Goal: Transaction & Acquisition: Purchase product/service

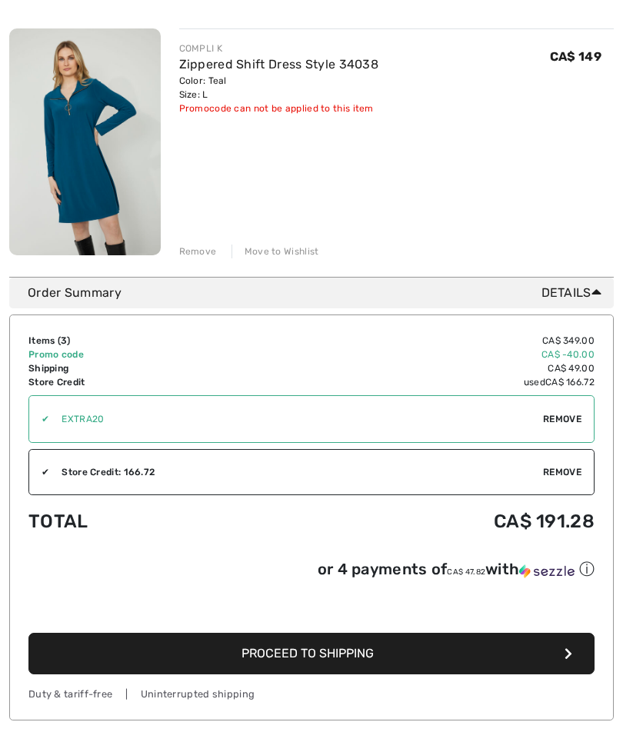
scroll to position [695, 0]
click at [62, 362] on td "Shipping" at bounding box center [133, 368] width 211 height 14
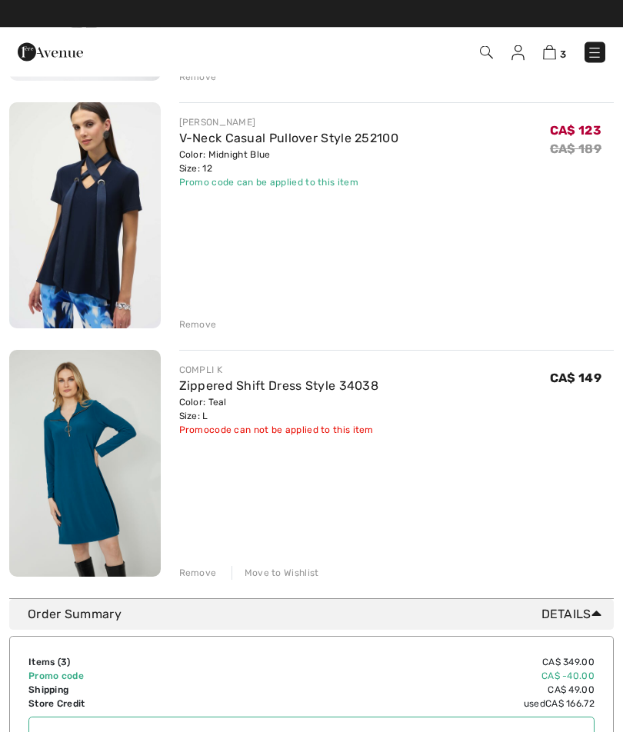
scroll to position [374, 0]
click at [198, 563] on div "Remove Move to Wishlist" at bounding box center [396, 571] width 435 height 17
click at [286, 569] on div "Move to Wishlist" at bounding box center [275, 573] width 88 height 14
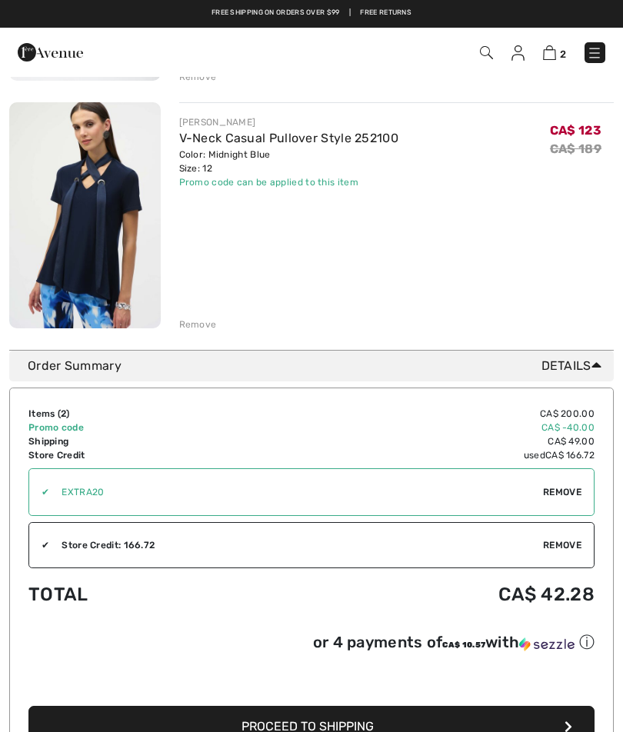
click at [558, 490] on span "Remove" at bounding box center [562, 492] width 38 height 14
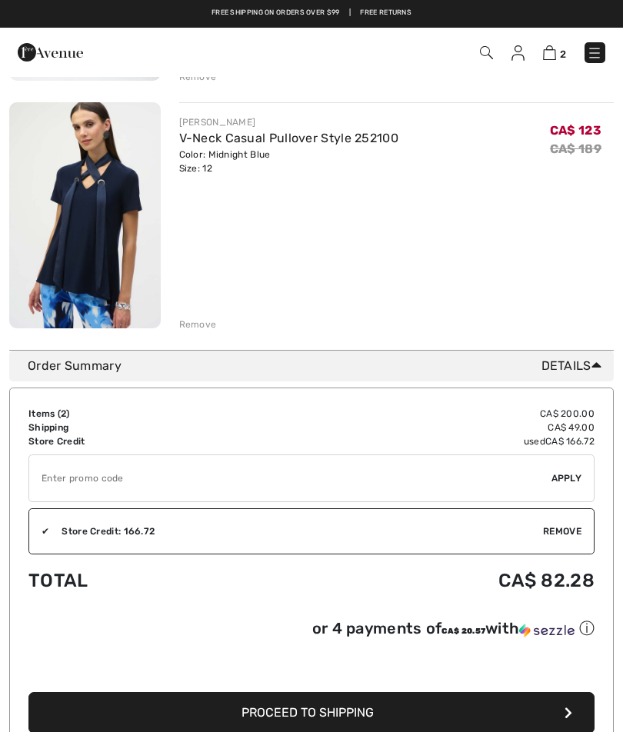
click at [570, 470] on div "✔ Apply Remove" at bounding box center [311, 478] width 566 height 48
click at [592, 471] on div "✔ Apply Remove" at bounding box center [311, 478] width 566 height 48
click at [81, 487] on input "TEXT" at bounding box center [290, 478] width 522 height 46
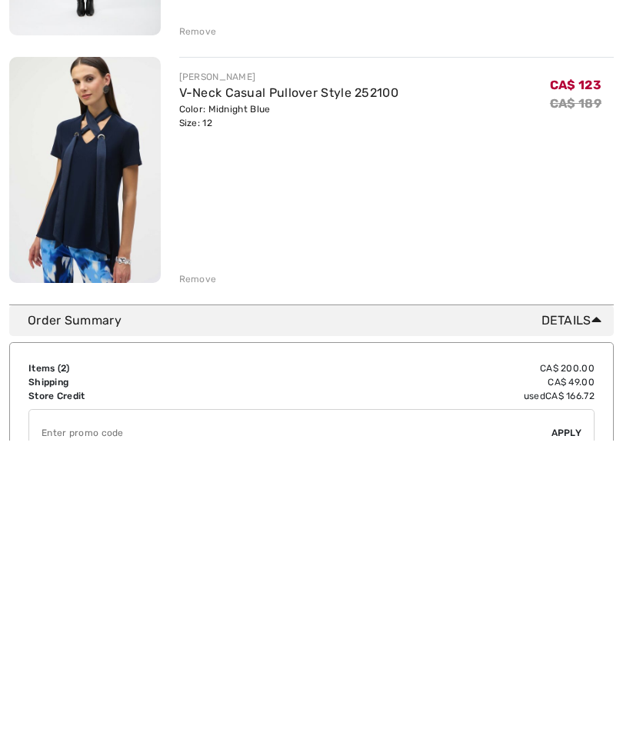
scroll to position [128, 0]
type input "EXTRA20"
click at [570, 717] on span "Apply" at bounding box center [566, 724] width 31 height 14
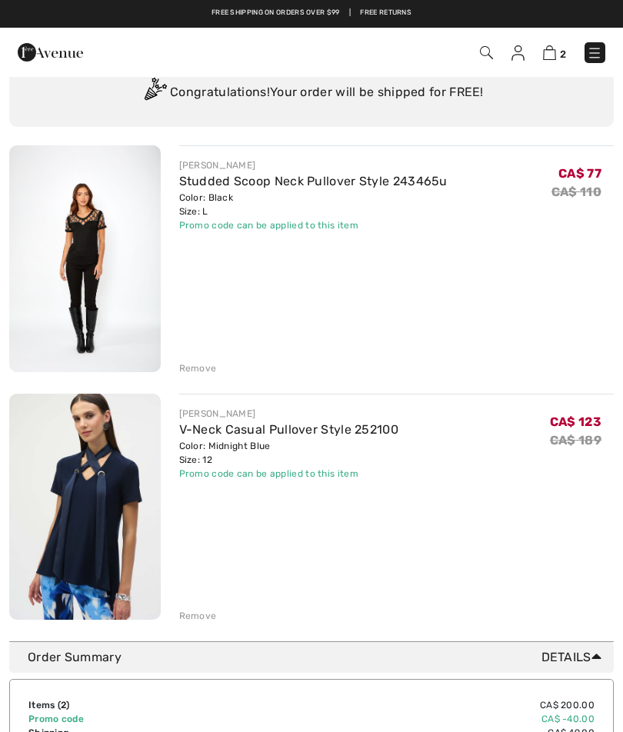
scroll to position [81, 0]
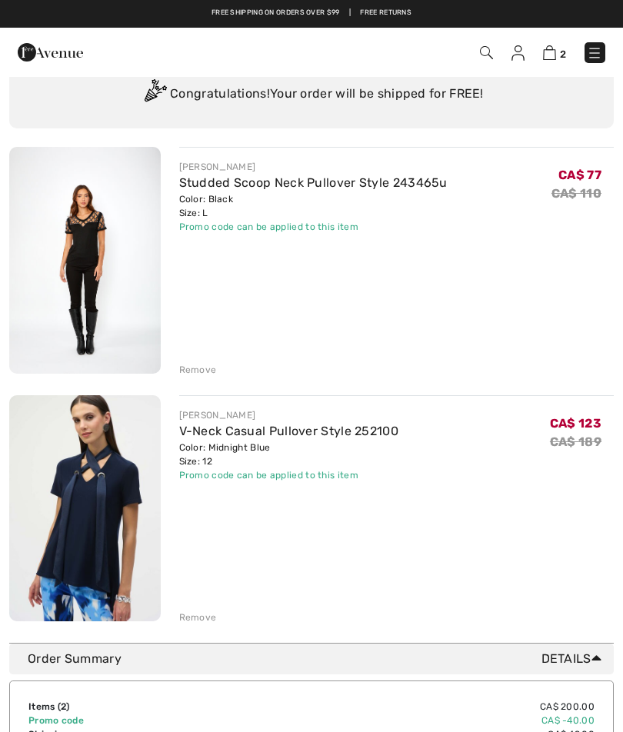
click at [441, 512] on div "JOSEPH RIBKOFF V-Neck Casual Pullover Style 252100 Color: Midnight Blue Size: 1…" at bounding box center [396, 509] width 435 height 229
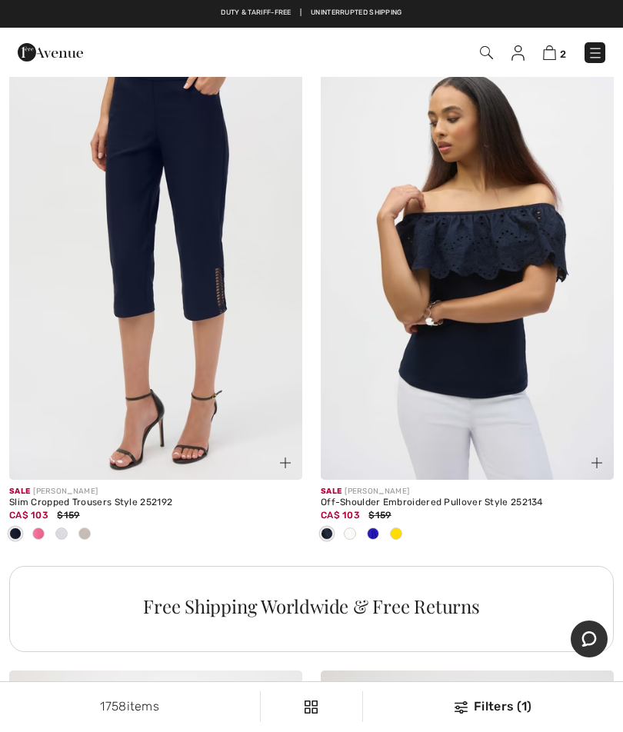
scroll to position [12212, 0]
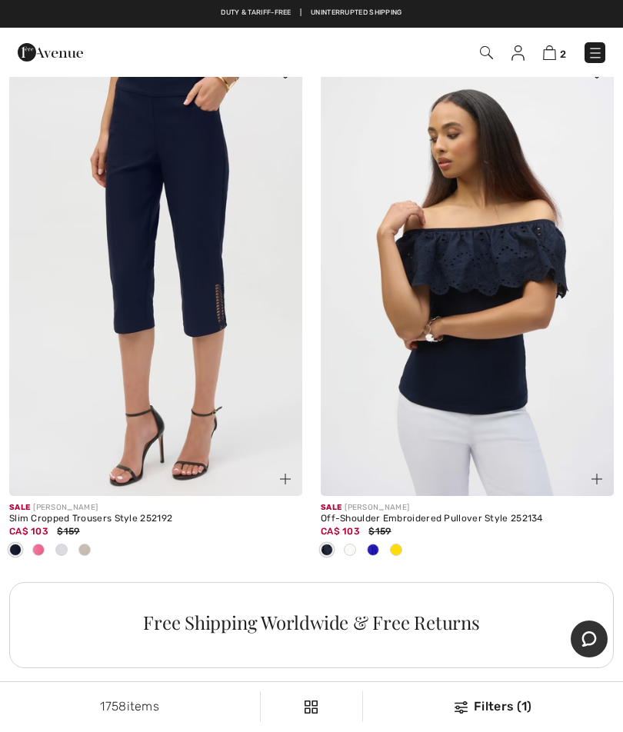
click at [89, 538] on div at bounding box center [84, 550] width 23 height 25
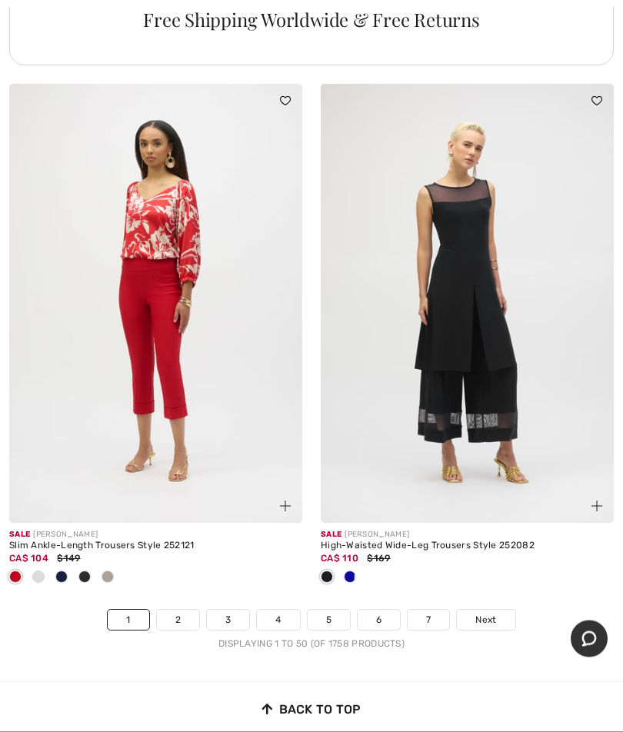
scroll to position [12815, 0]
click at [114, 565] on div at bounding box center [107, 577] width 23 height 25
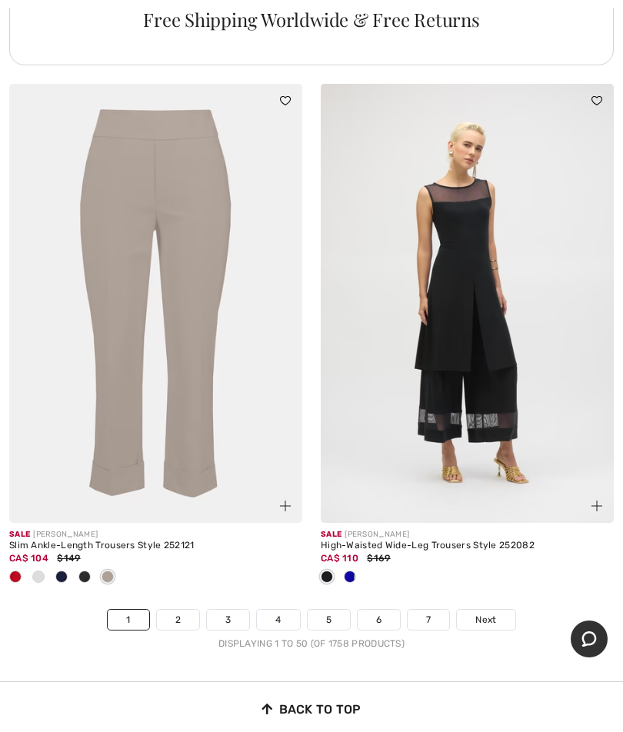
click at [205, 249] on img at bounding box center [155, 304] width 293 height 440
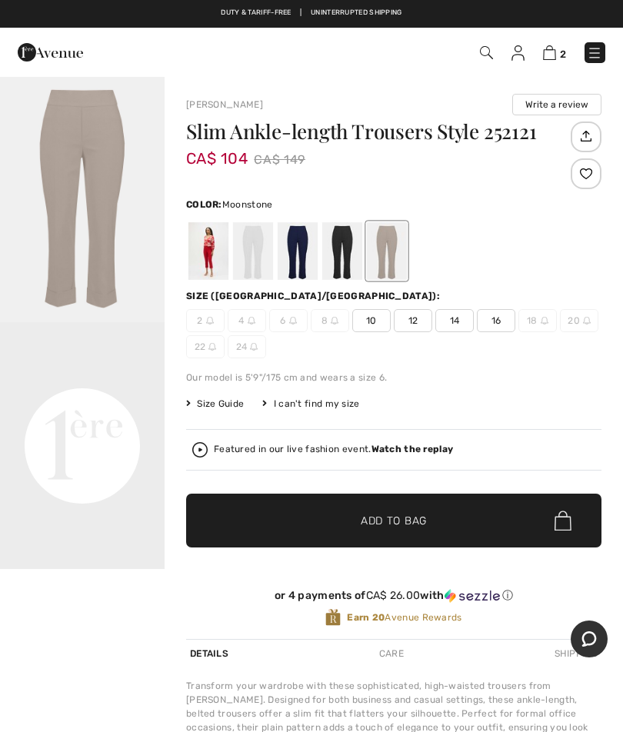
click at [604, 40] on div "2 Checkout" at bounding box center [439, 53] width 356 height 32
click at [588, 48] on img at bounding box center [594, 52] width 15 height 15
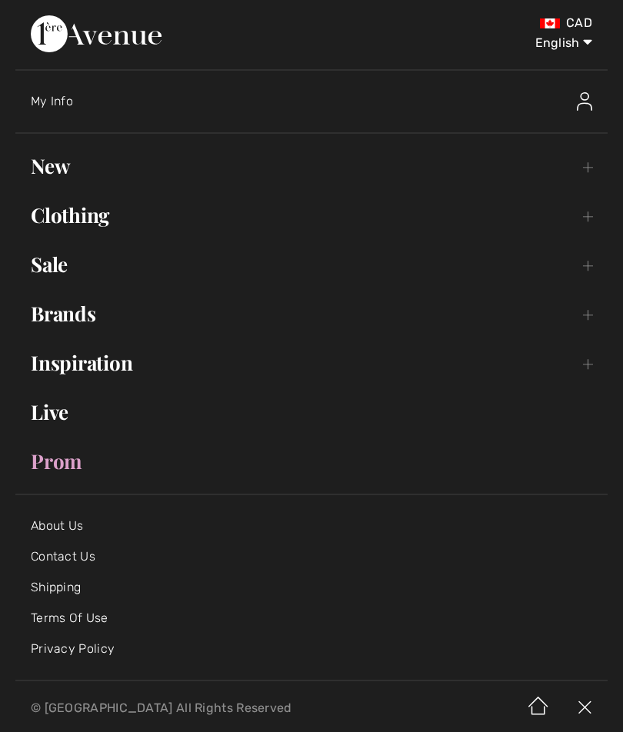
click at [561, 47] on select "English Français" at bounding box center [552, 40] width 80 height 46
select select "https://www.1ereavenue.com/fr/pantalon-cintre-cheville-modele-252121-s252121/81…"
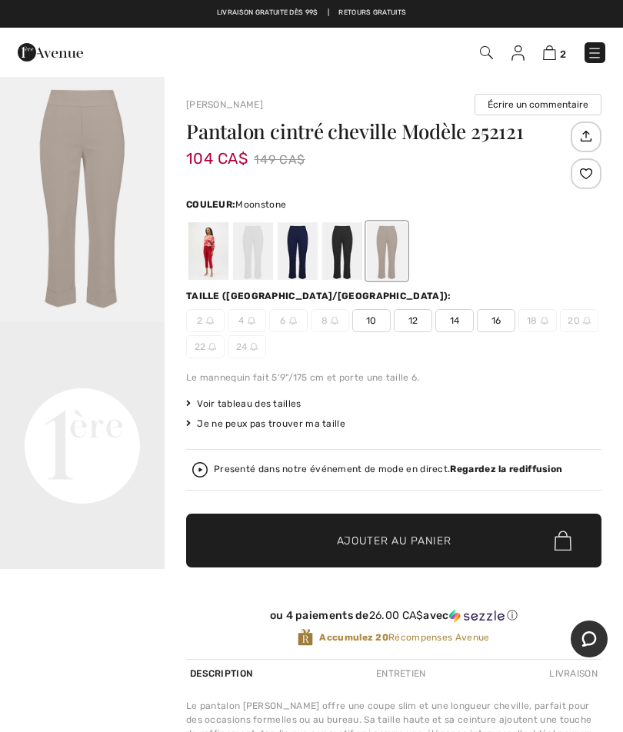
click at [393, 246] on div at bounding box center [387, 251] width 40 height 58
click at [199, 244] on div at bounding box center [208, 251] width 40 height 58
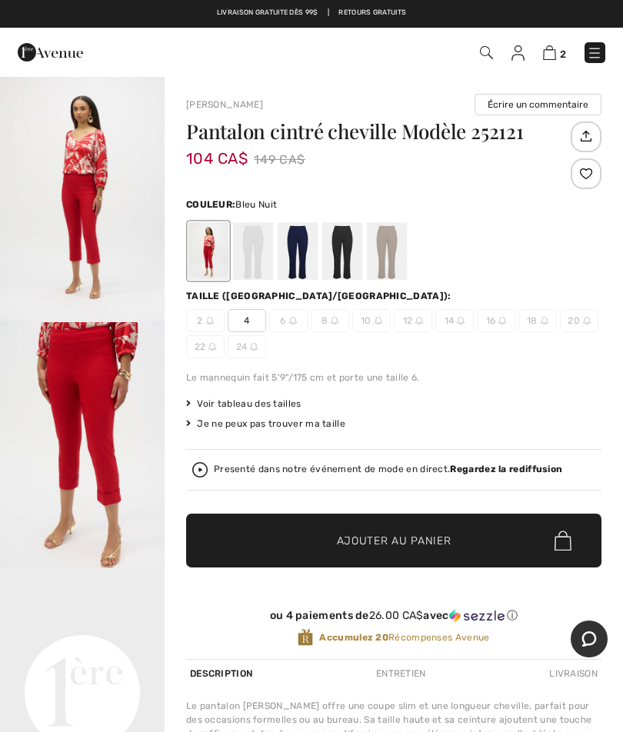
click at [301, 248] on div at bounding box center [298, 251] width 40 height 58
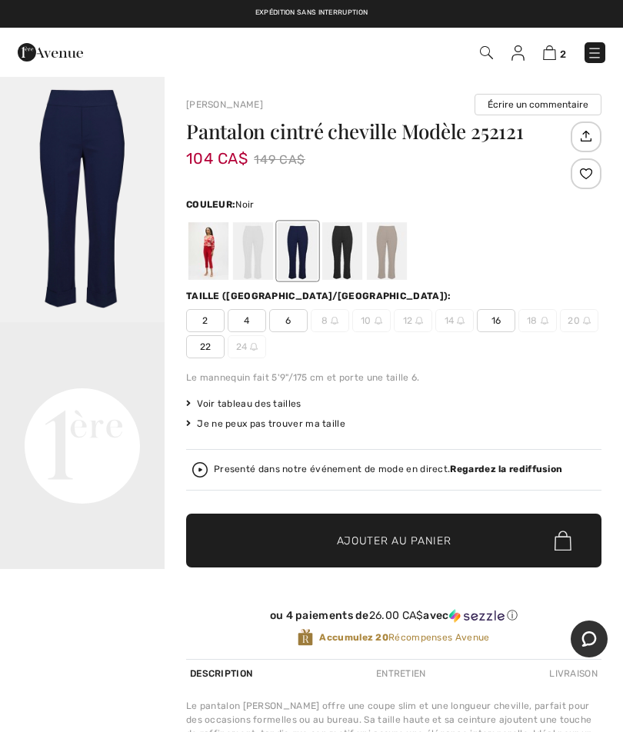
click at [342, 249] on div at bounding box center [342, 251] width 40 height 58
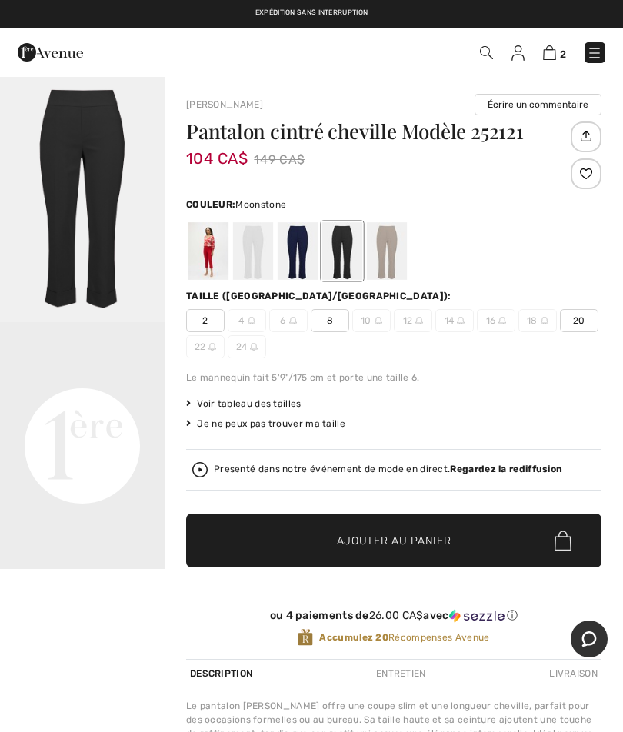
click at [384, 247] on div at bounding box center [387, 251] width 40 height 58
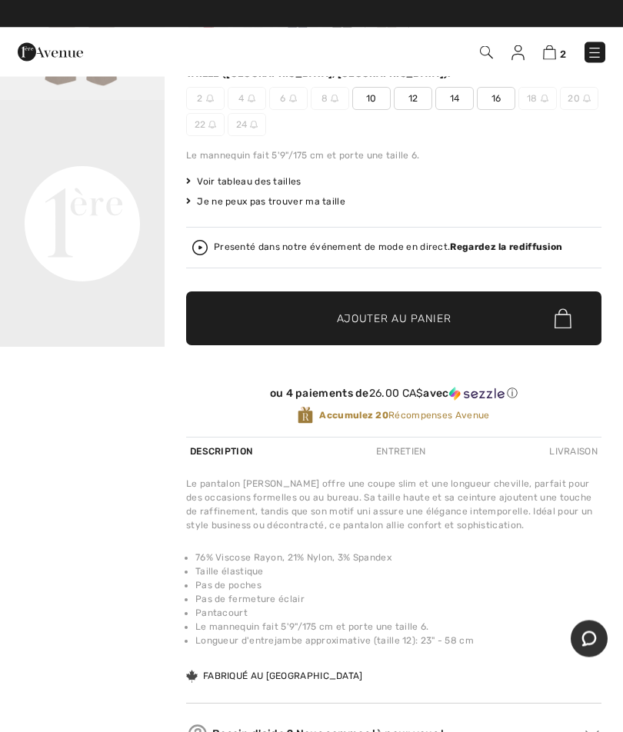
scroll to position [222, 0]
click at [418, 99] on span "12" at bounding box center [413, 98] width 38 height 23
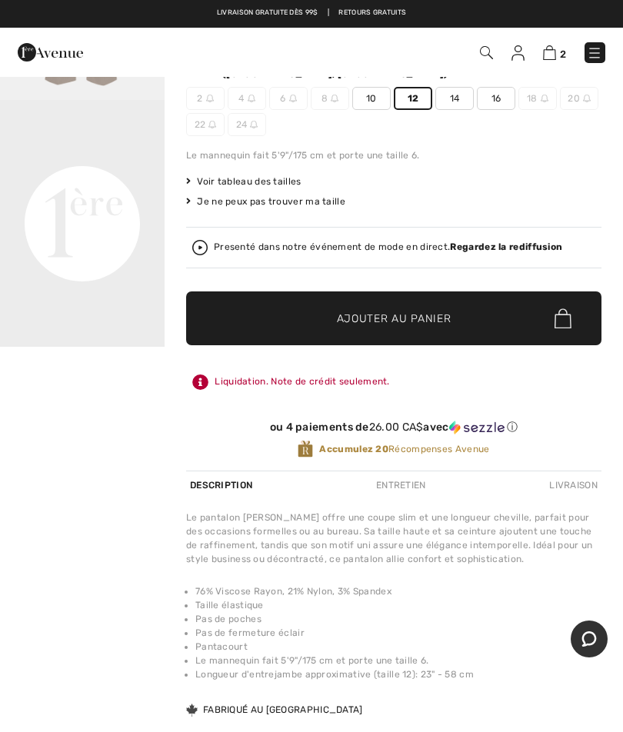
click at [405, 310] on span "✔ Ajouté au panier Ajouter au panier" at bounding box center [393, 318] width 415 height 54
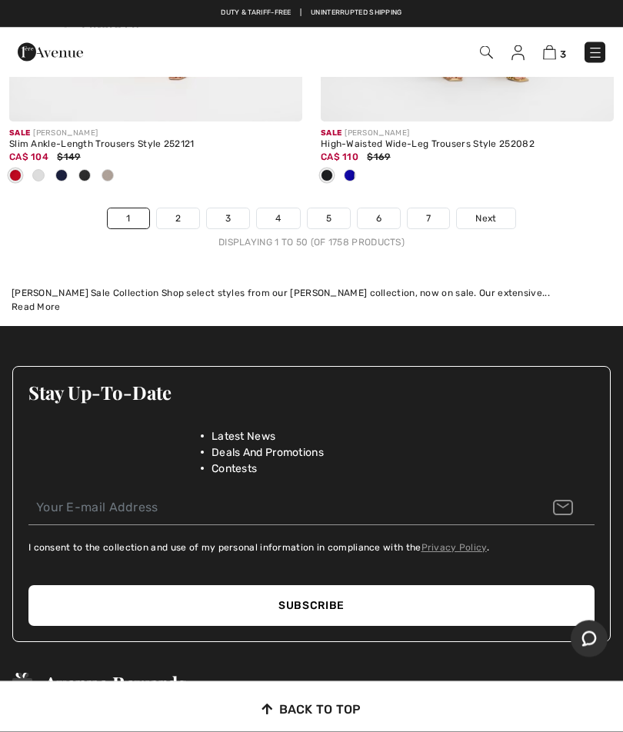
scroll to position [13212, 0]
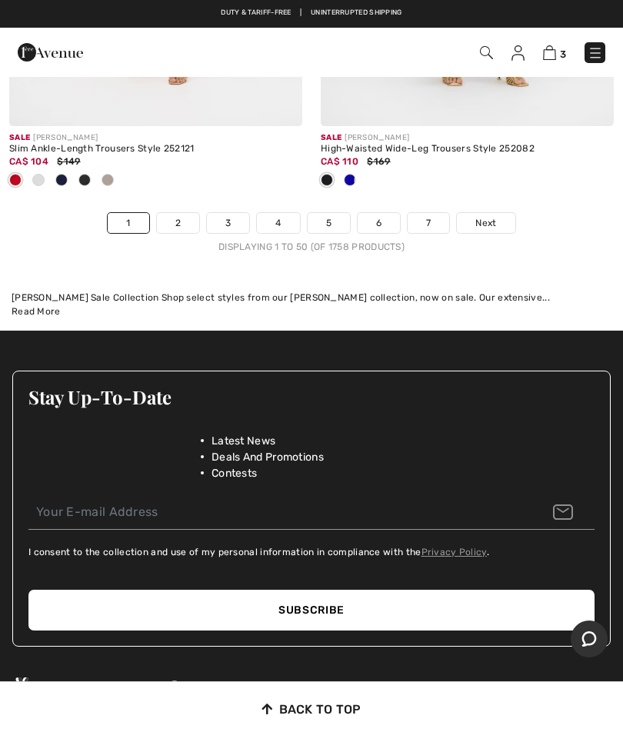
click at [423, 213] on link "7" at bounding box center [429, 223] width 42 height 20
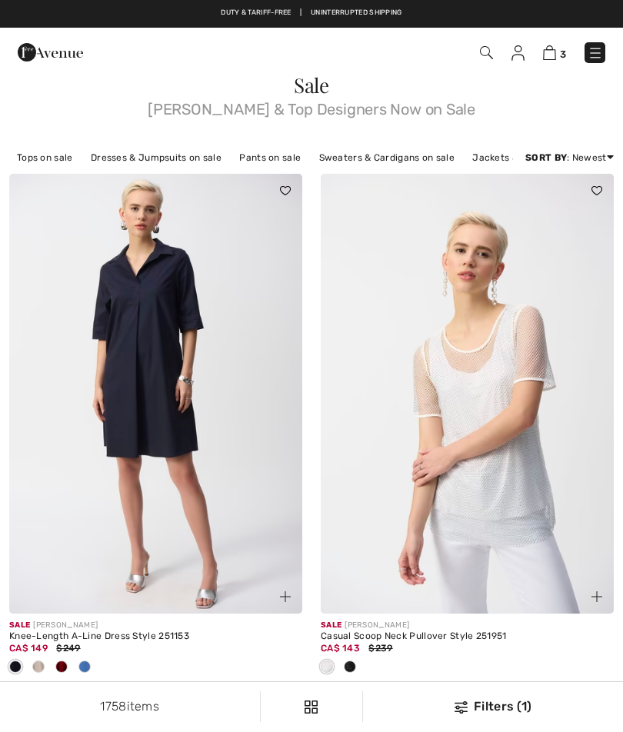
checkbox input "true"
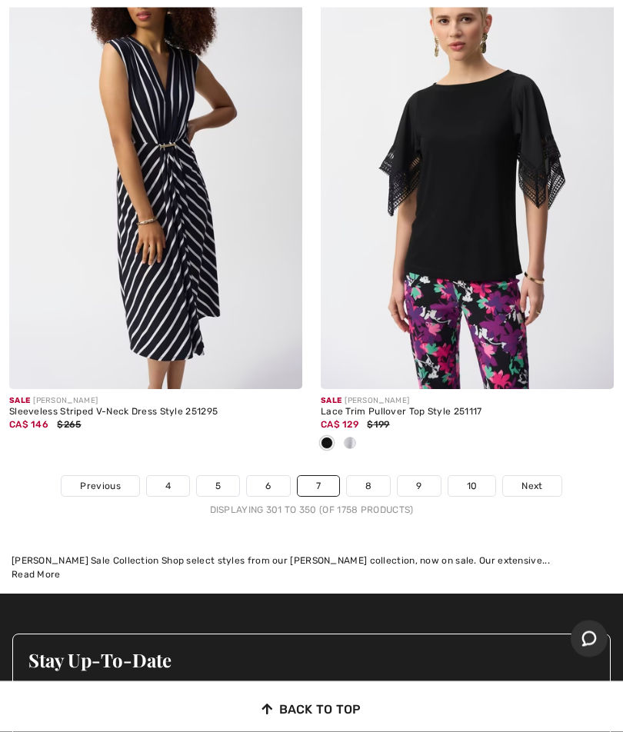
scroll to position [13203, 0]
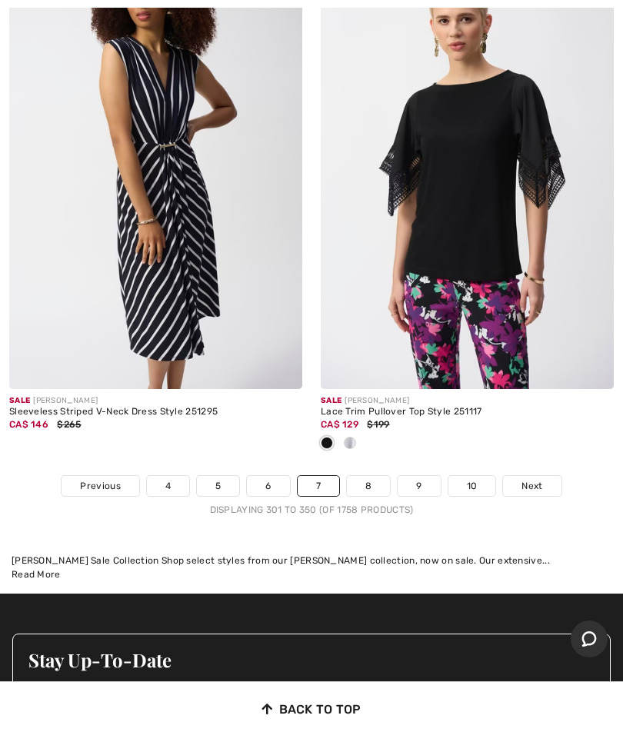
click at [472, 476] on link "10" at bounding box center [472, 486] width 48 height 20
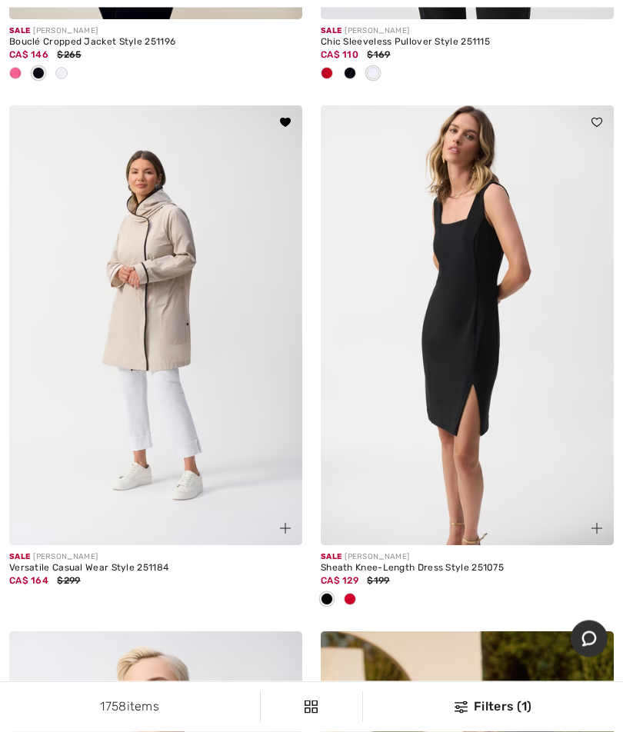
scroll to position [3851, 0]
click at [157, 300] on img at bounding box center [155, 325] width 293 height 440
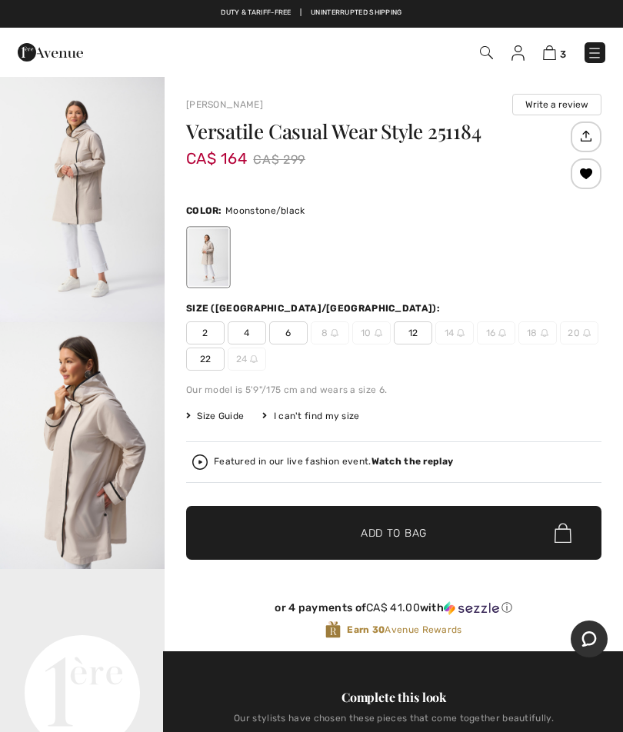
click at [418, 328] on span "12" at bounding box center [413, 332] width 38 height 23
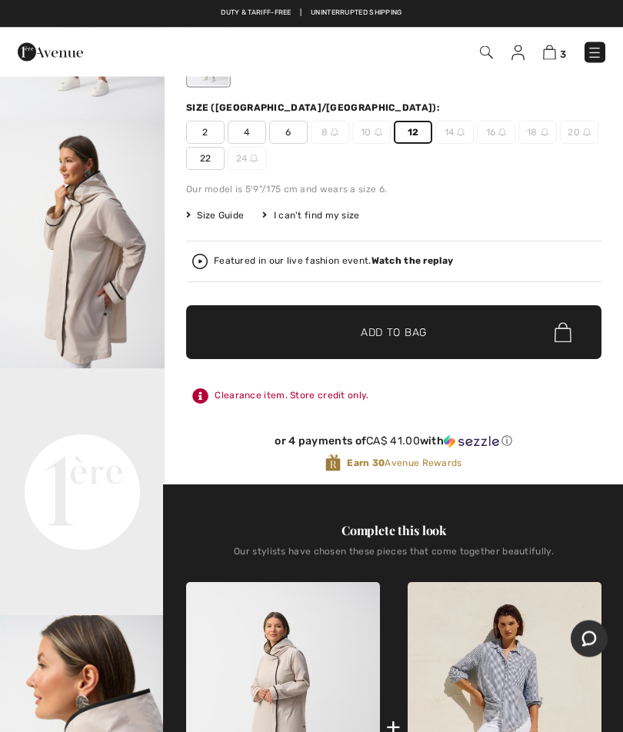
scroll to position [201, 0]
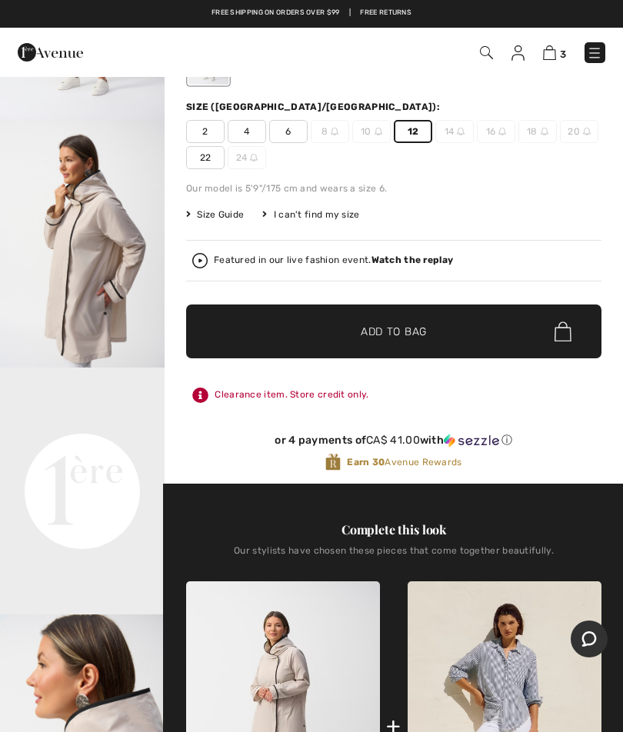
click at [405, 331] on span "Add to Bag" at bounding box center [394, 332] width 66 height 16
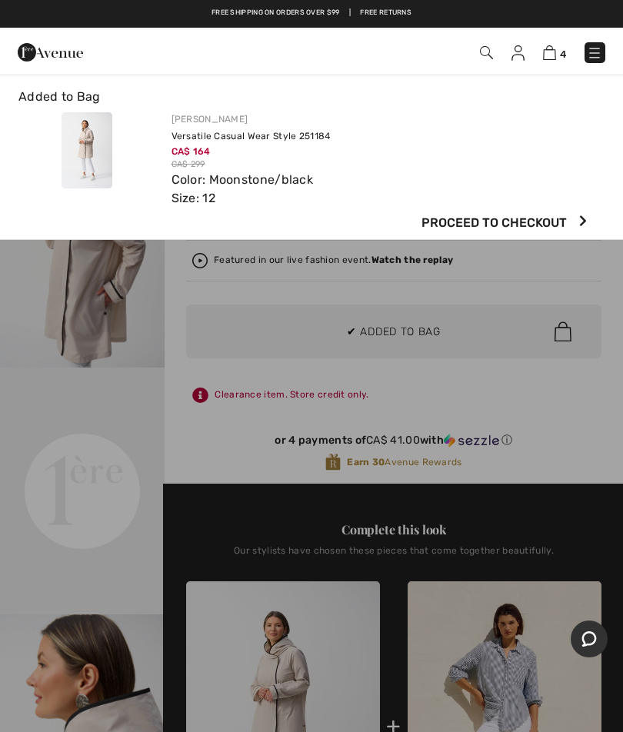
scroll to position [0, 0]
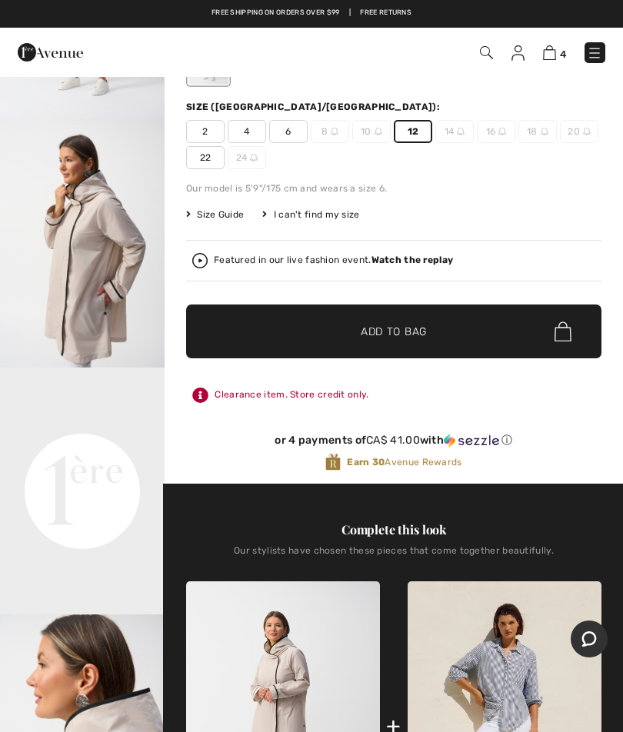
click at [552, 53] on img at bounding box center [549, 52] width 13 height 15
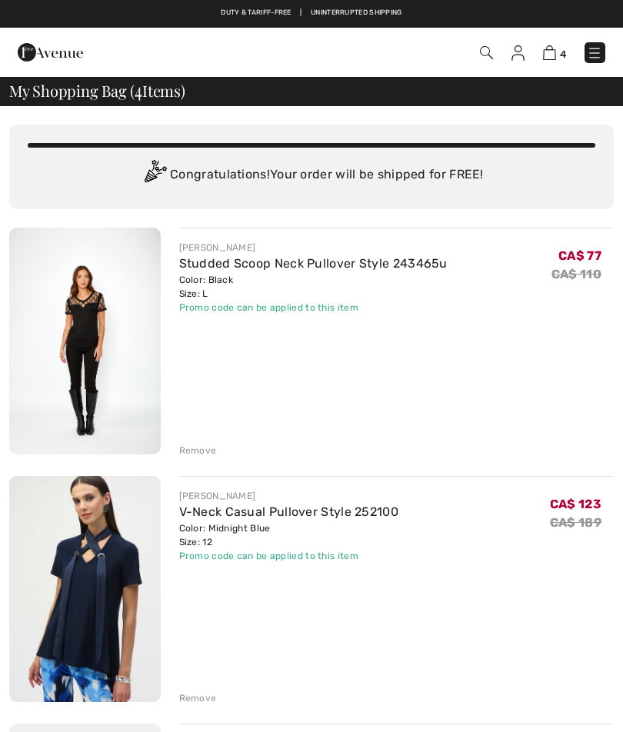
click at [599, 50] on img at bounding box center [594, 52] width 15 height 15
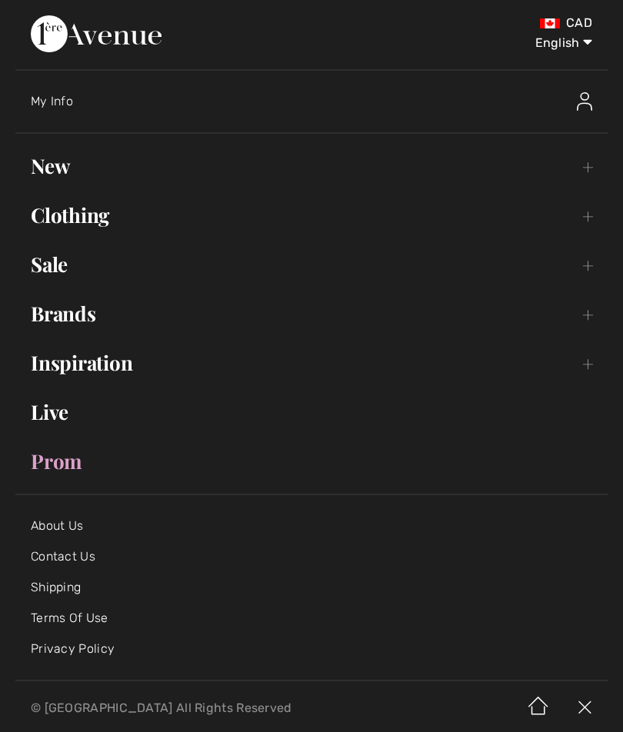
click at [567, 48] on select "English Français" at bounding box center [552, 40] width 80 height 46
select select "[URL][DOMAIN_NAME]"
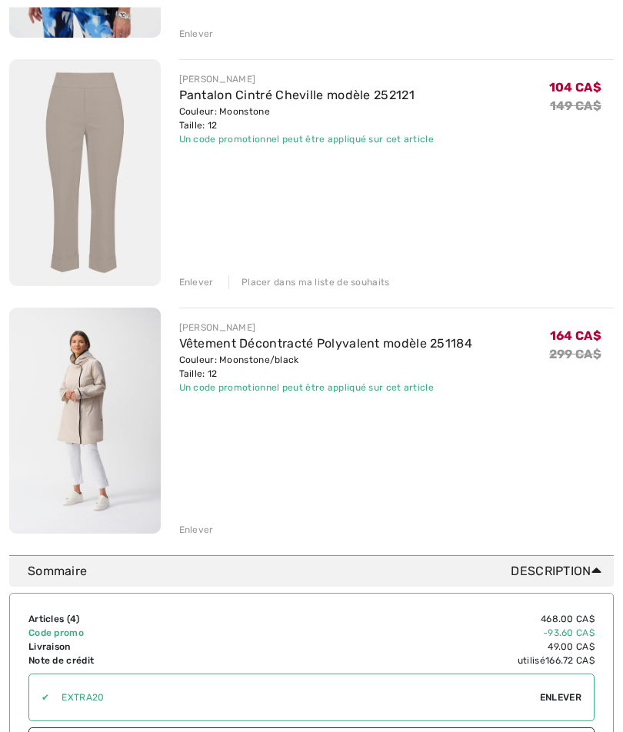
scroll to position [664, 0]
click at [318, 281] on div "Placer dans ma liste de souhaits" at bounding box center [308, 282] width 161 height 14
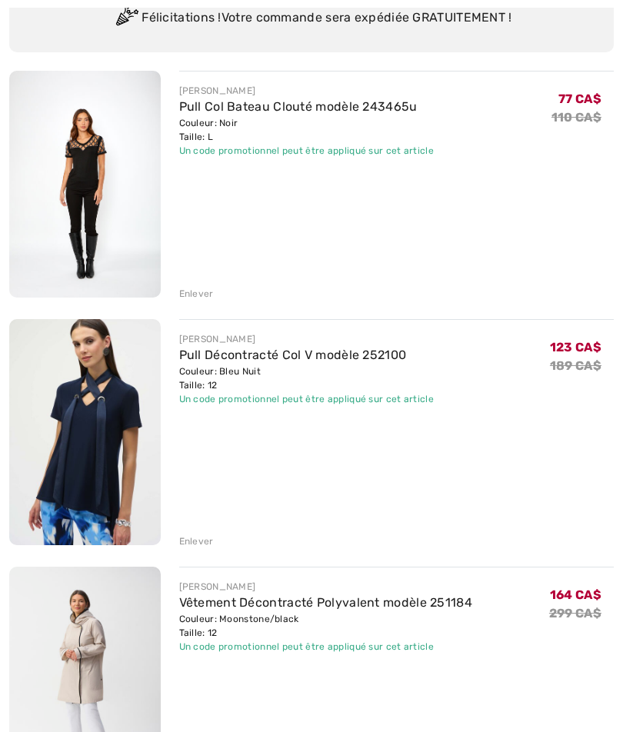
scroll to position [158, 0]
click at [210, 295] on div "Enlever" at bounding box center [196, 293] width 35 height 14
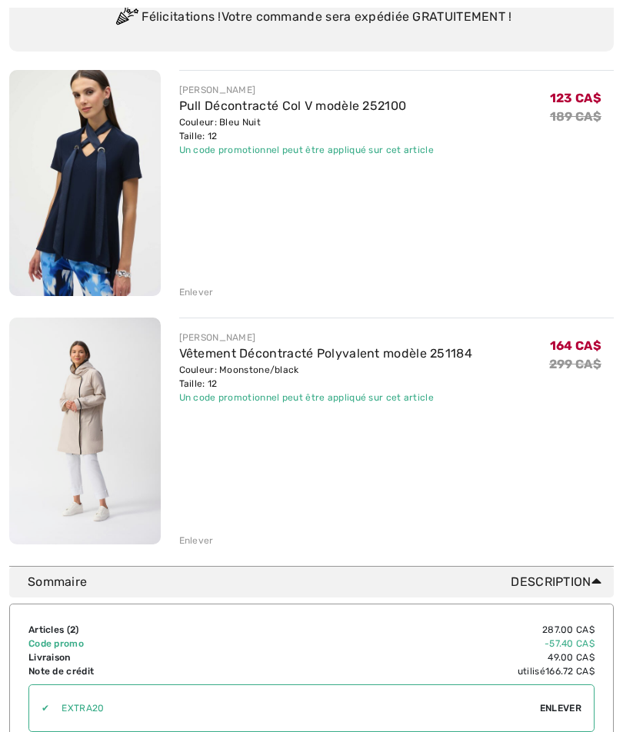
click at [204, 295] on div "Enlever" at bounding box center [196, 292] width 35 height 14
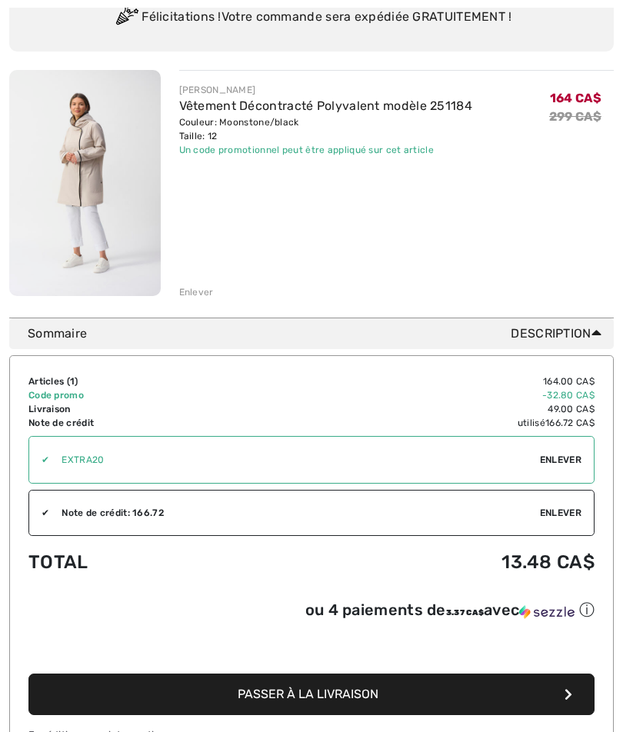
scroll to position [223, 0]
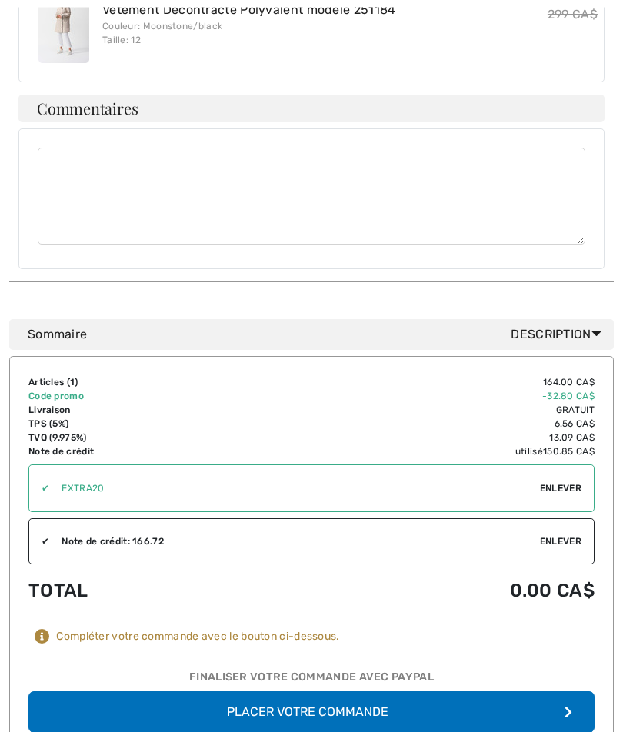
scroll to position [521, 0]
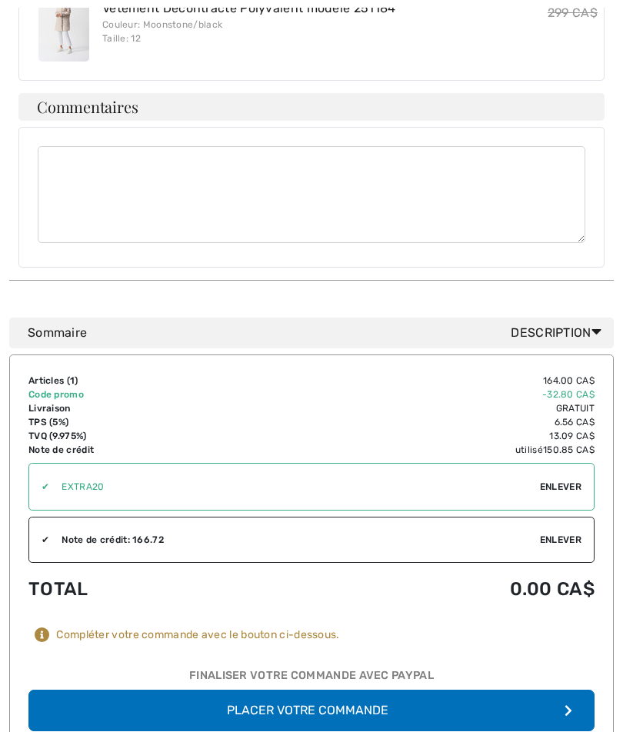
click at [335, 703] on button "Placer votre commande" at bounding box center [311, 711] width 566 height 42
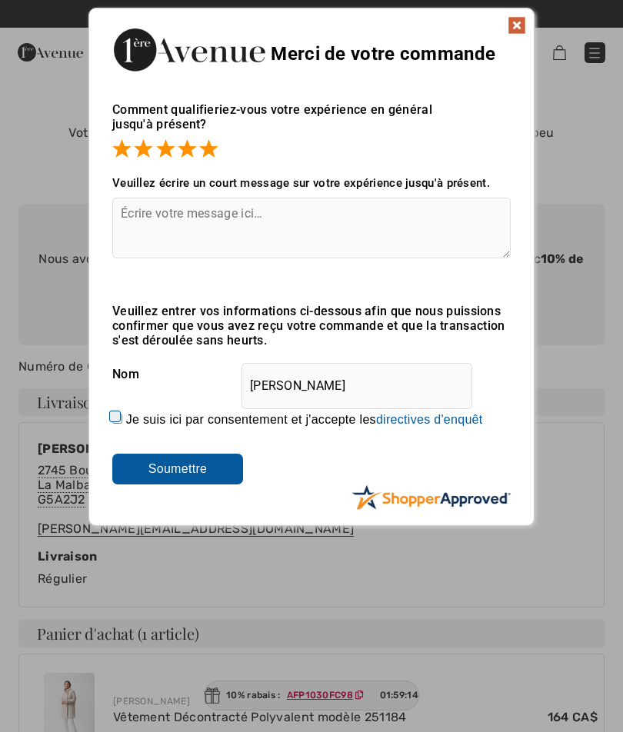
click at [122, 414] on input "Je suis ici par consentement et j'accepte les En soumettant une évaluation, vou…" at bounding box center [117, 419] width 10 height 10
checkbox input "true"
click at [195, 468] on input "Soumettre" at bounding box center [177, 469] width 131 height 31
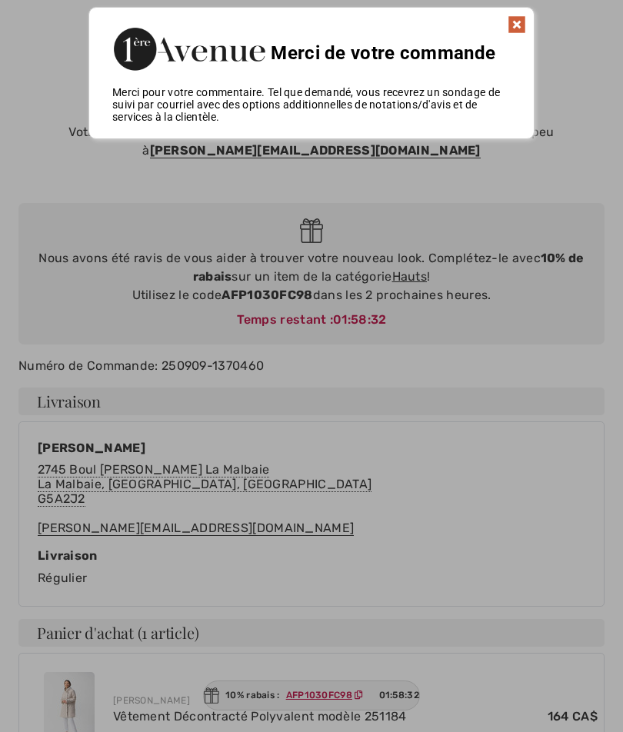
scroll to position [9, 0]
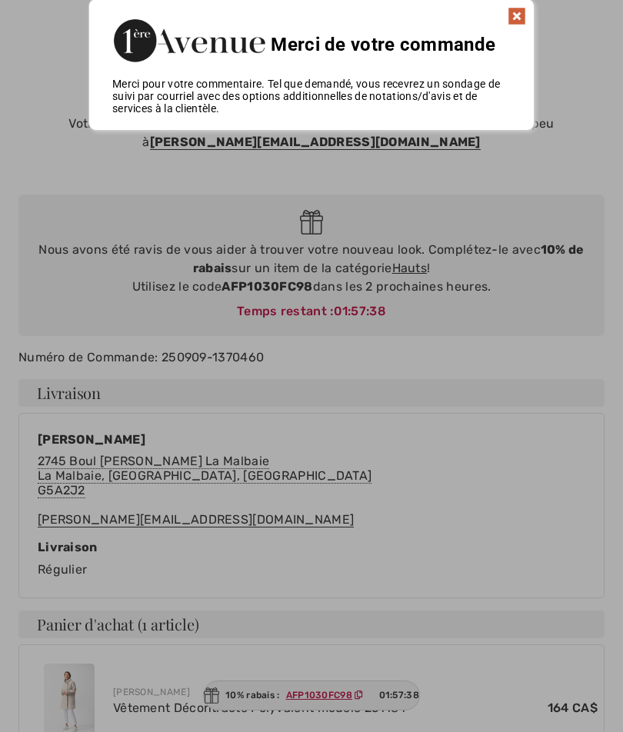
click at [514, 13] on img at bounding box center [517, 16] width 18 height 18
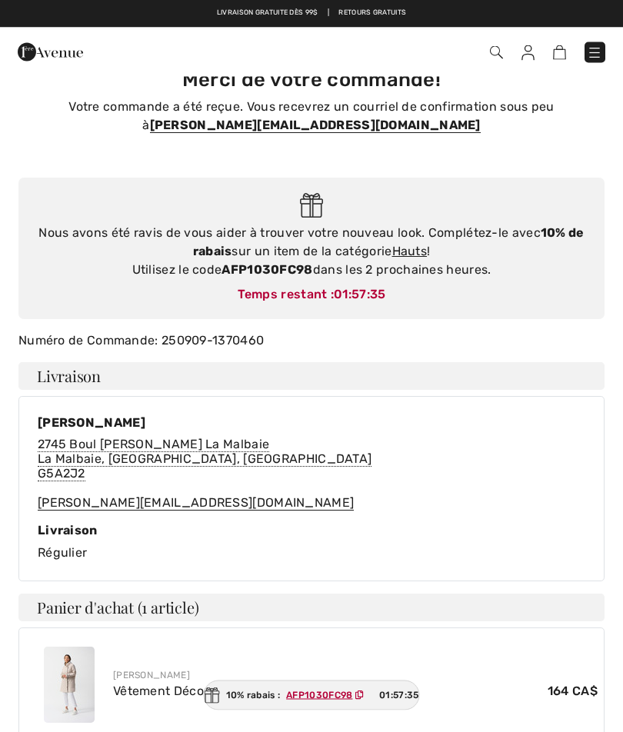
scroll to position [0, 0]
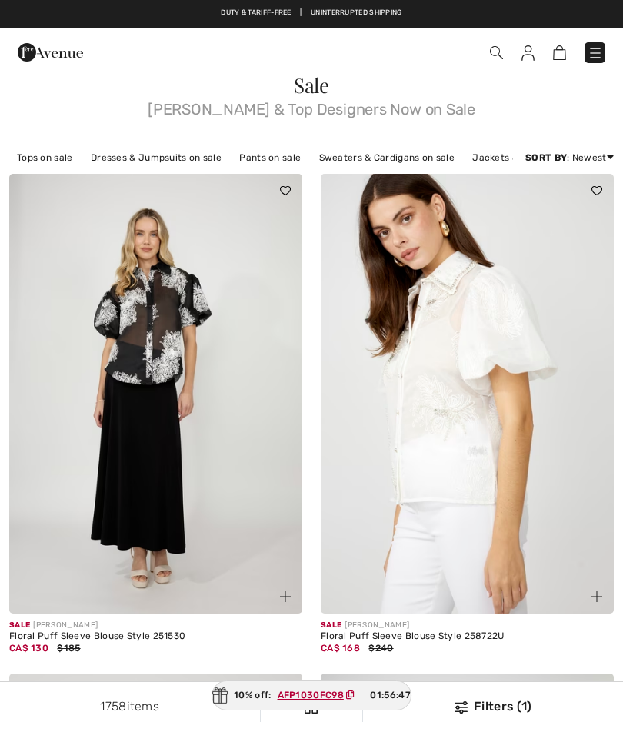
checkbox input "true"
click at [594, 52] on img at bounding box center [595, 52] width 15 height 15
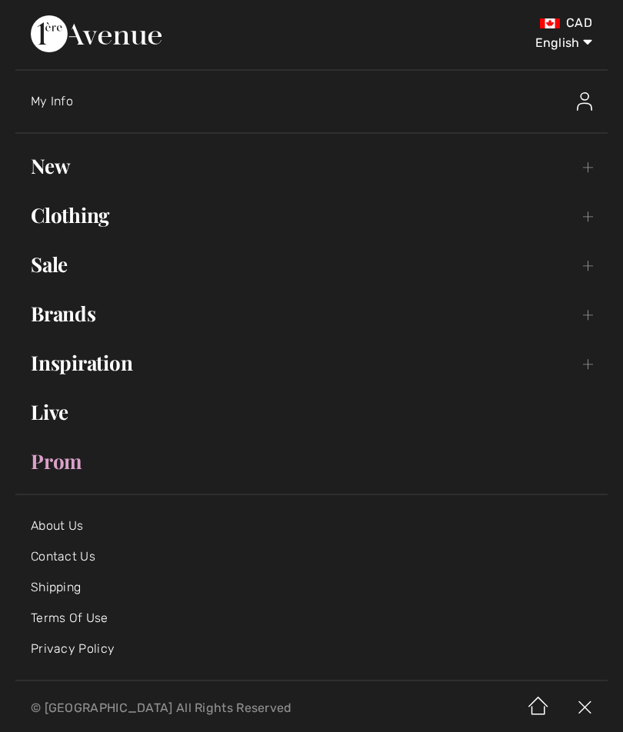
click at [562, 42] on select "English Français" at bounding box center [552, 40] width 80 height 46
select select "/fr/rabais/"
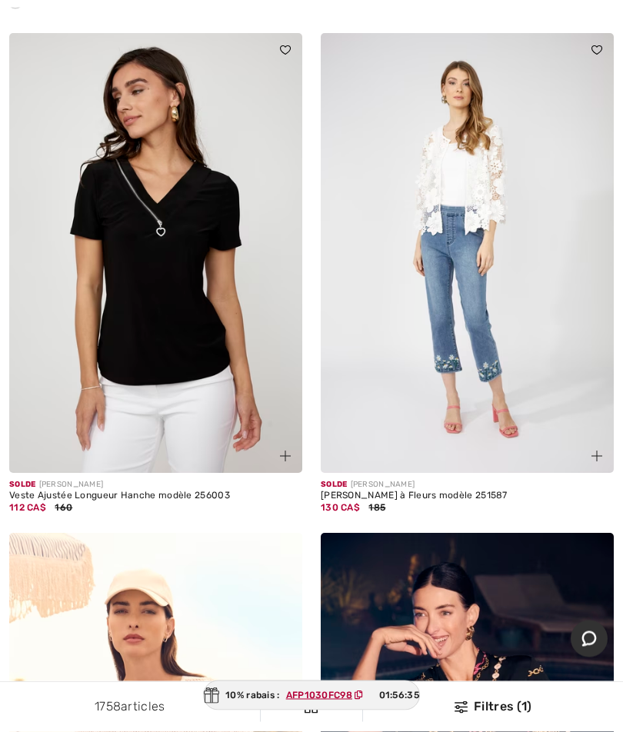
scroll to position [2166, 0]
click at [198, 361] on img at bounding box center [155, 253] width 293 height 440
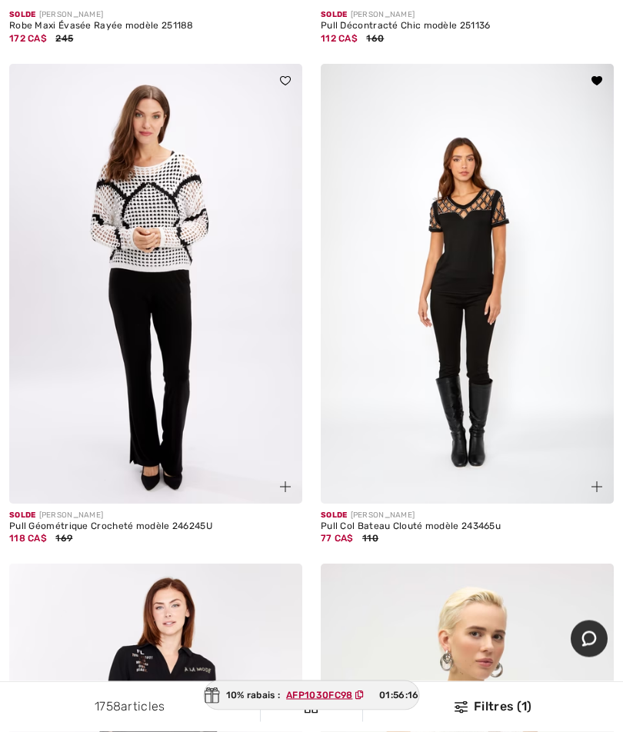
scroll to position [5241, 0]
click at [486, 378] on img at bounding box center [467, 284] width 293 height 440
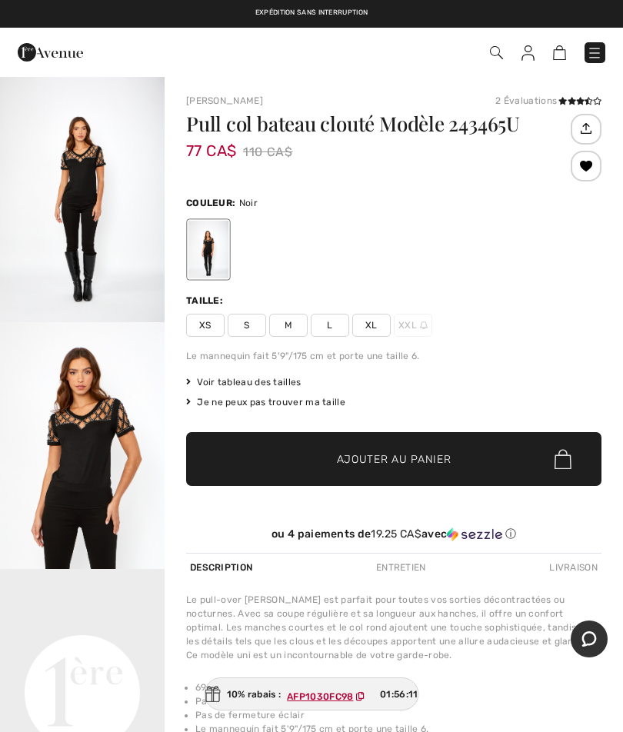
click at [330, 323] on span "L" at bounding box center [330, 325] width 38 height 23
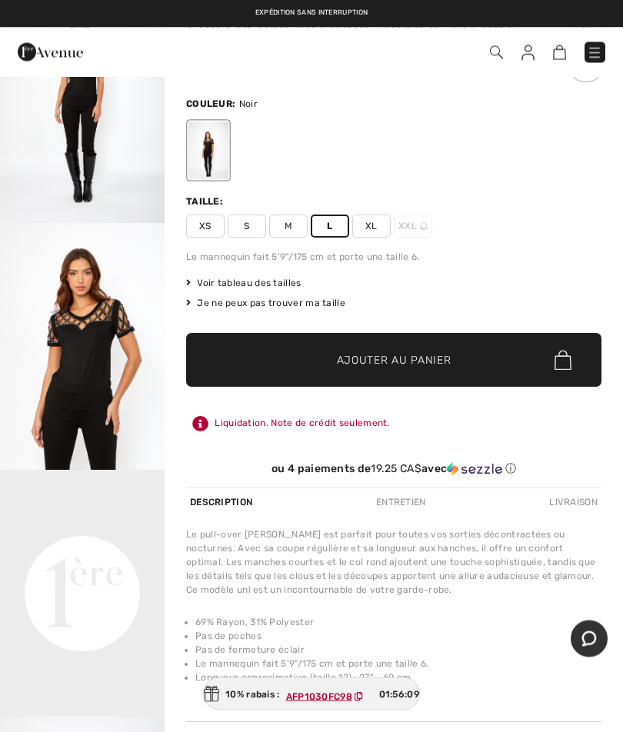
scroll to position [110, 0]
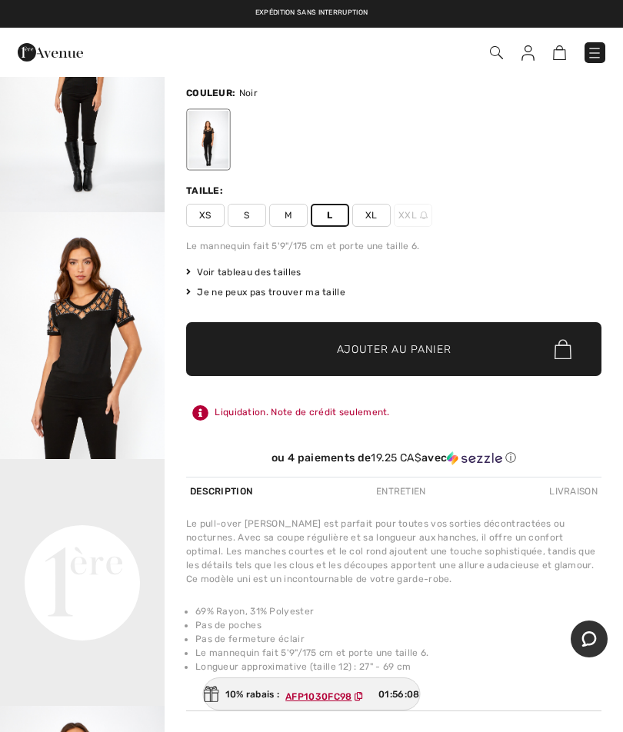
click at [396, 355] on span "Ajouter au panier" at bounding box center [394, 349] width 115 height 16
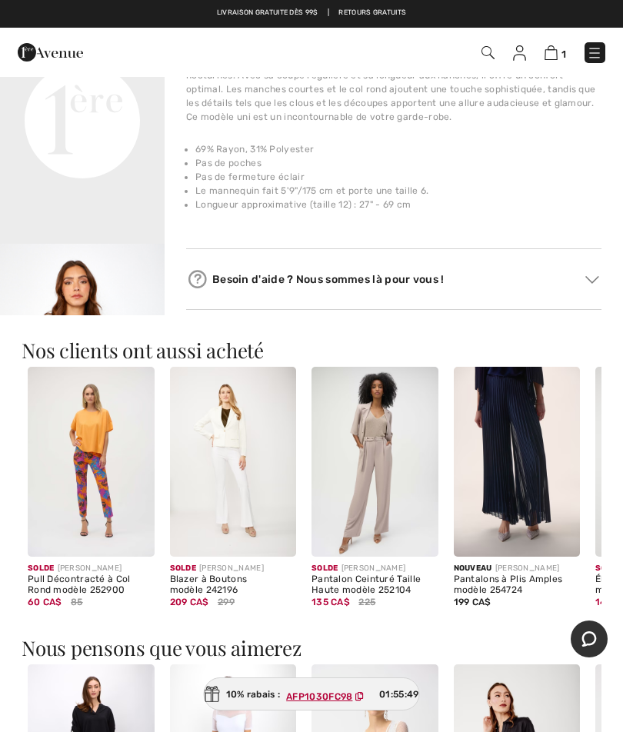
scroll to position [577, 0]
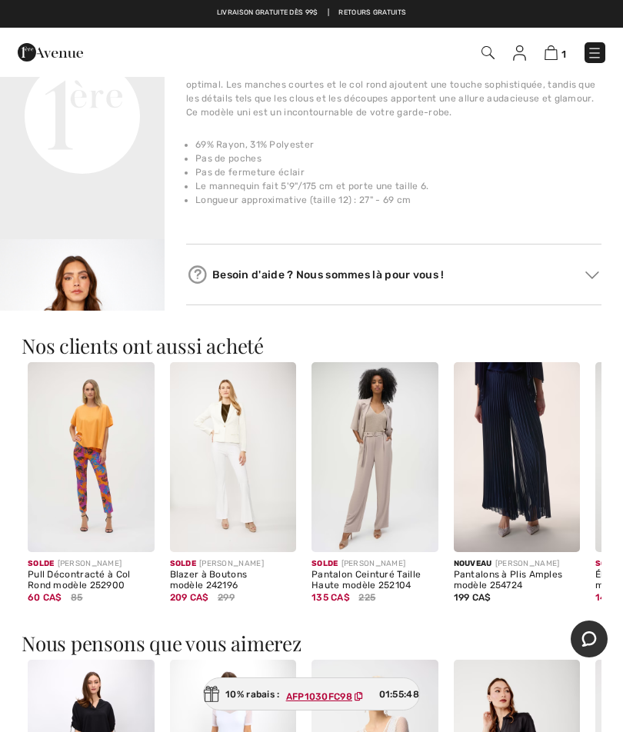
click at [95, 75] on video "Your browser does not support the video tag." at bounding box center [82, 33] width 165 height 82
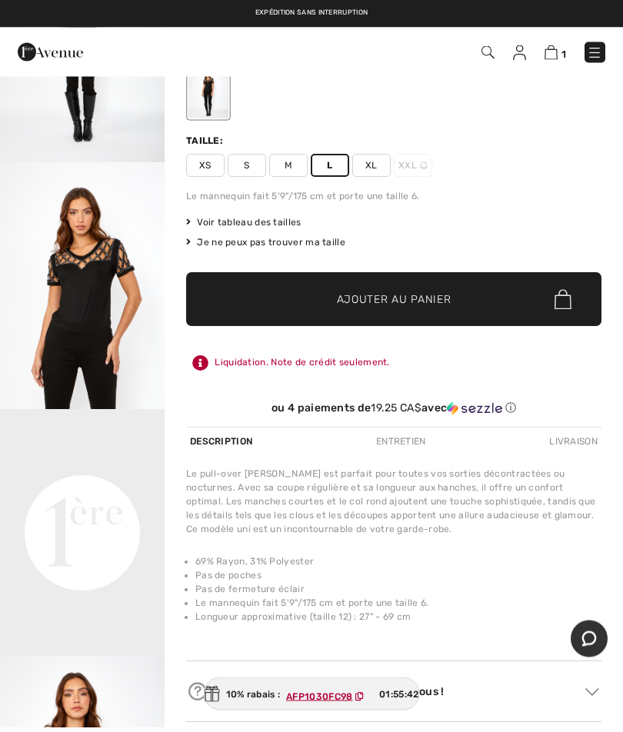
click at [424, 289] on span "✔ Ajouté au panier Ajouter au panier" at bounding box center [393, 300] width 415 height 54
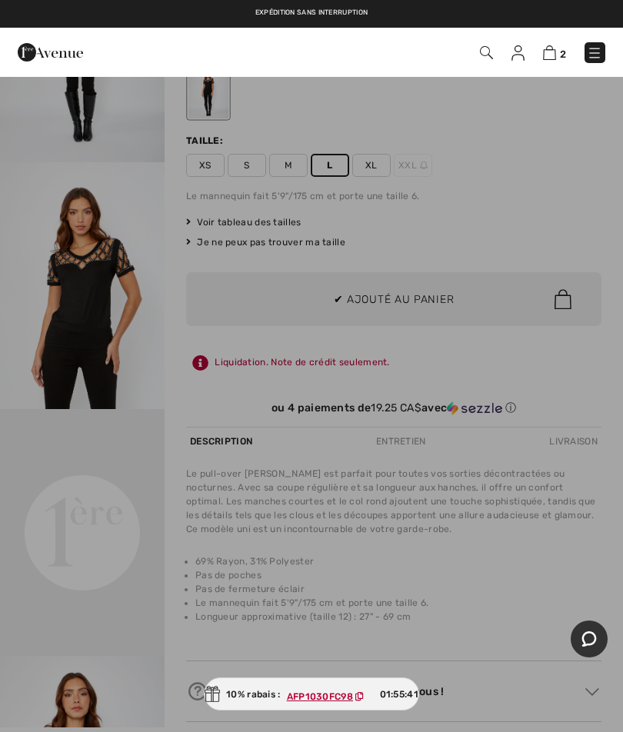
scroll to position [0, 0]
click at [434, 297] on div at bounding box center [311, 366] width 623 height 732
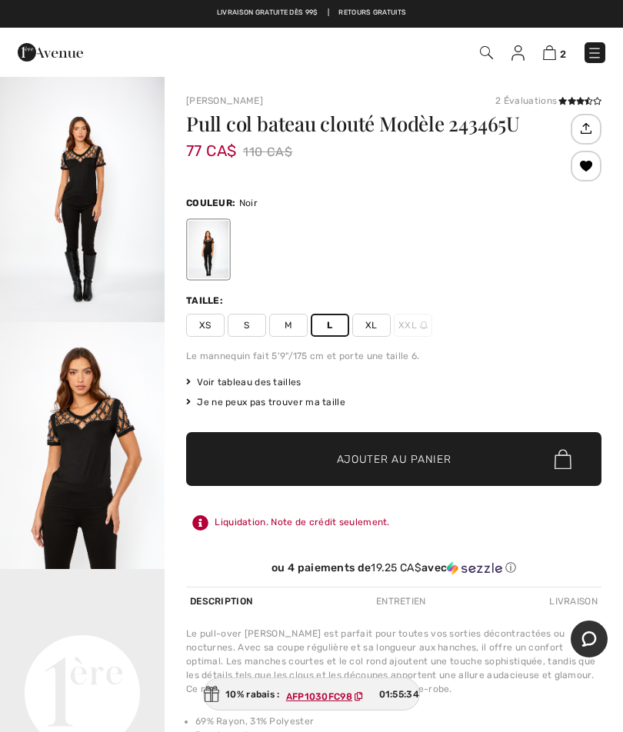
click at [596, 46] on img at bounding box center [594, 52] width 15 height 15
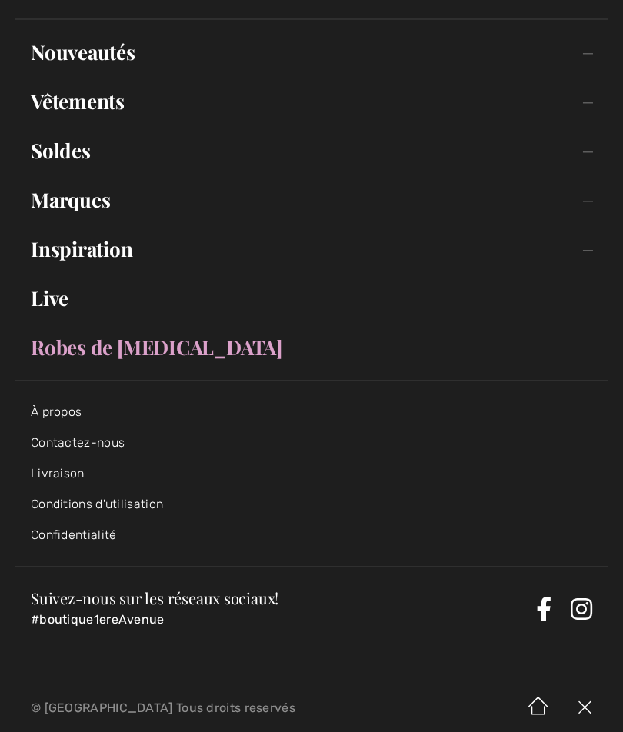
scroll to position [113, 0]
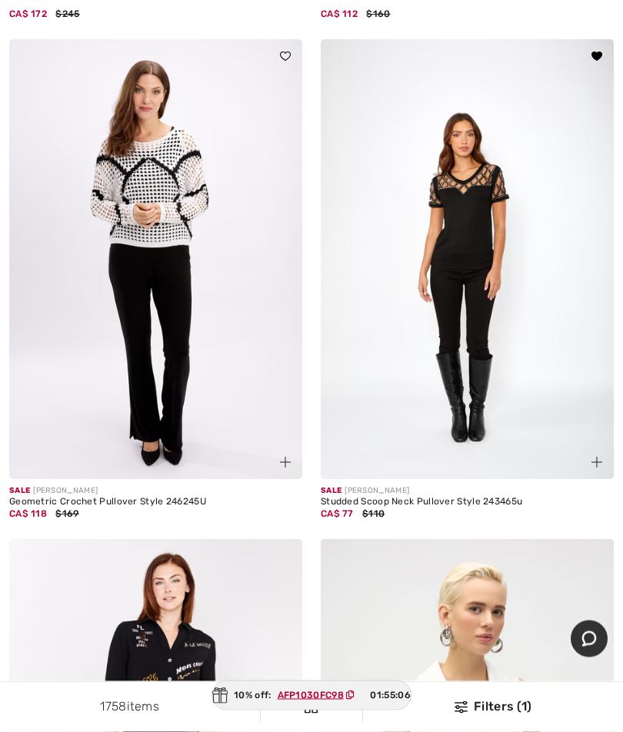
scroll to position [5265, 0]
click at [480, 311] on img at bounding box center [467, 259] width 293 height 440
click at [491, 249] on img at bounding box center [467, 259] width 293 height 440
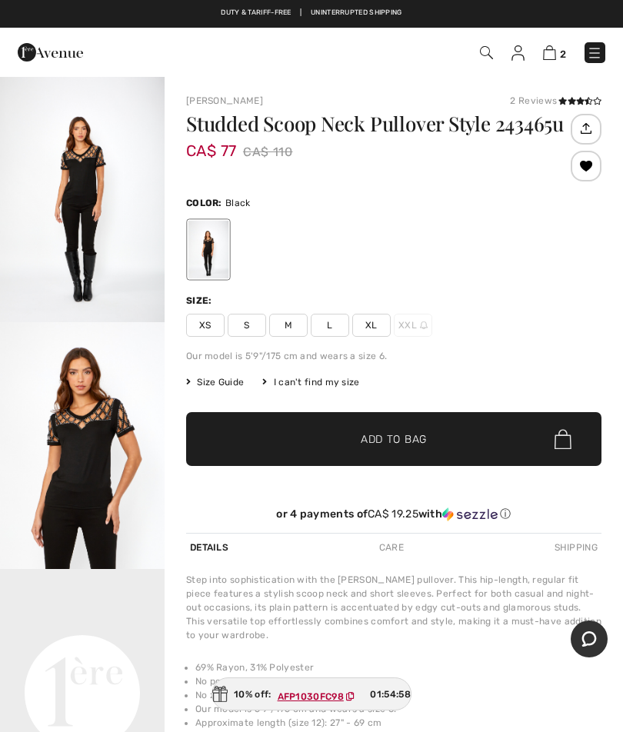
click at [374, 321] on span "XL" at bounding box center [371, 325] width 38 height 23
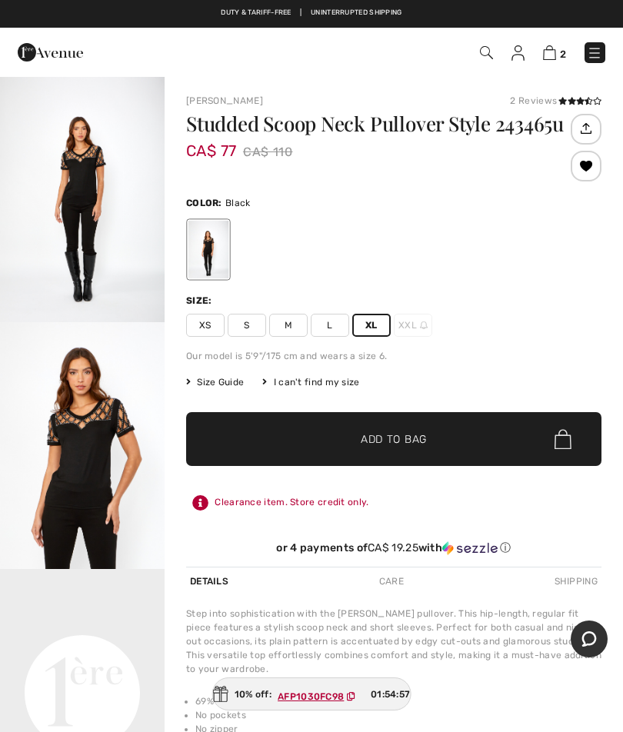
click at [423, 435] on span "Add to Bag" at bounding box center [394, 439] width 66 height 16
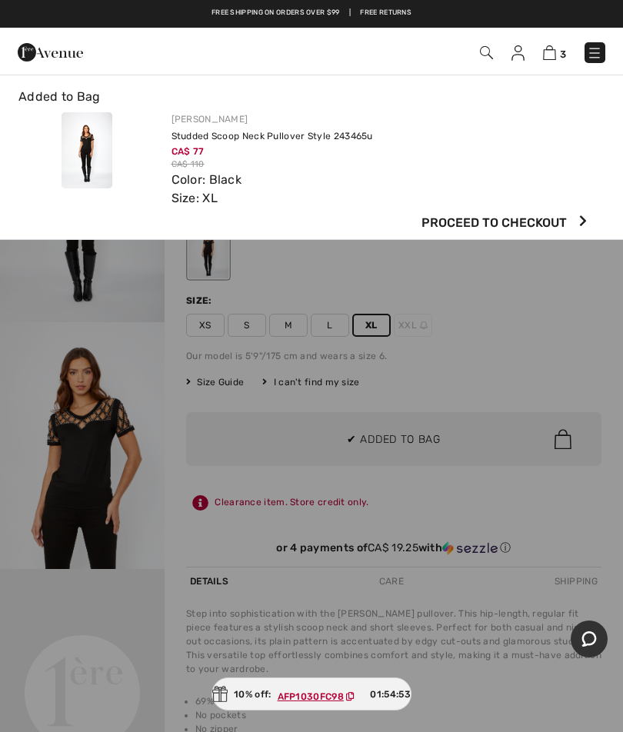
click at [480, 220] on div at bounding box center [311, 366] width 623 height 732
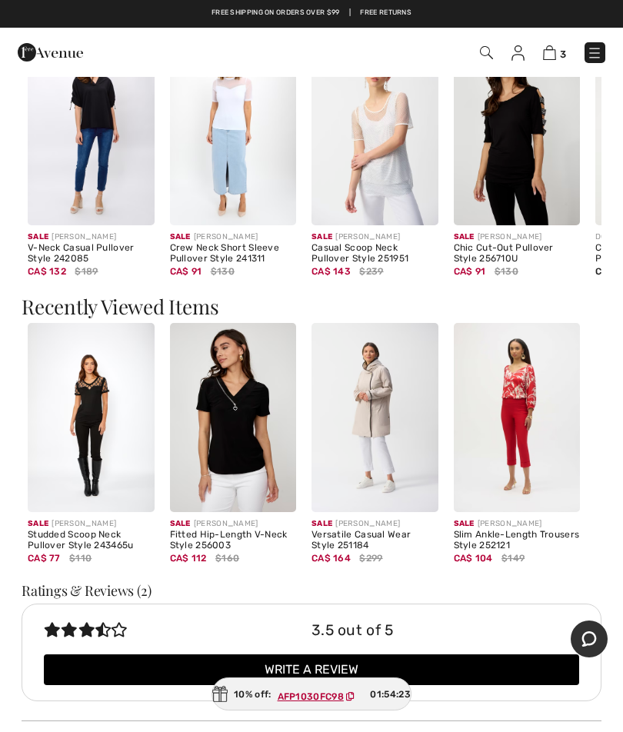
scroll to position [1180, 0]
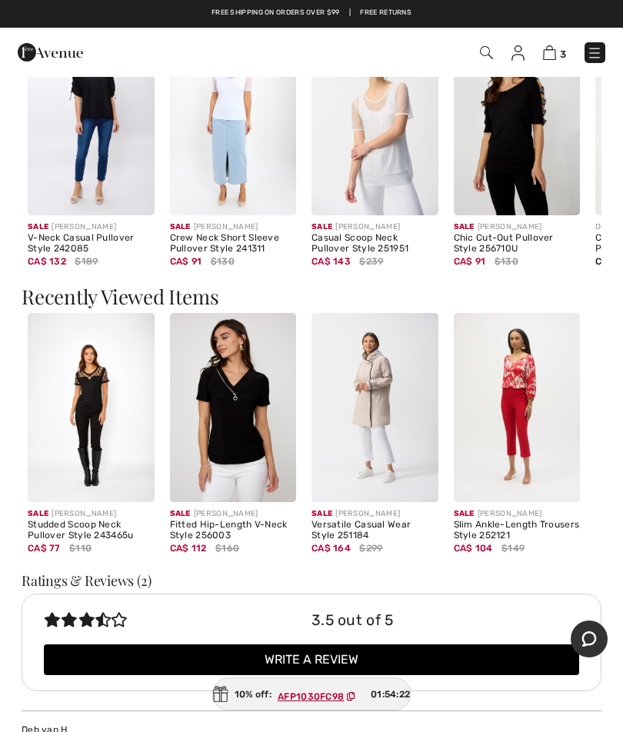
click at [95, 408] on img at bounding box center [91, 408] width 127 height 190
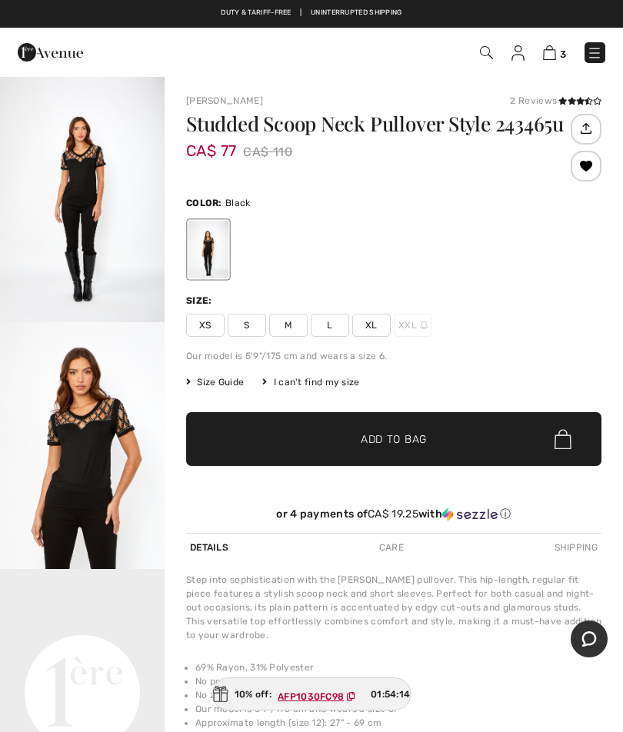
click at [367, 330] on span "XL" at bounding box center [371, 325] width 38 height 23
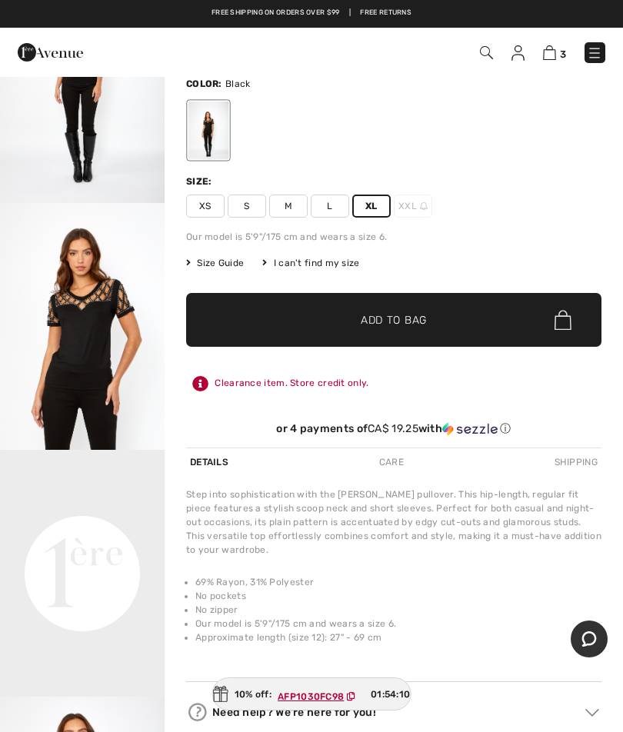
scroll to position [120, 0]
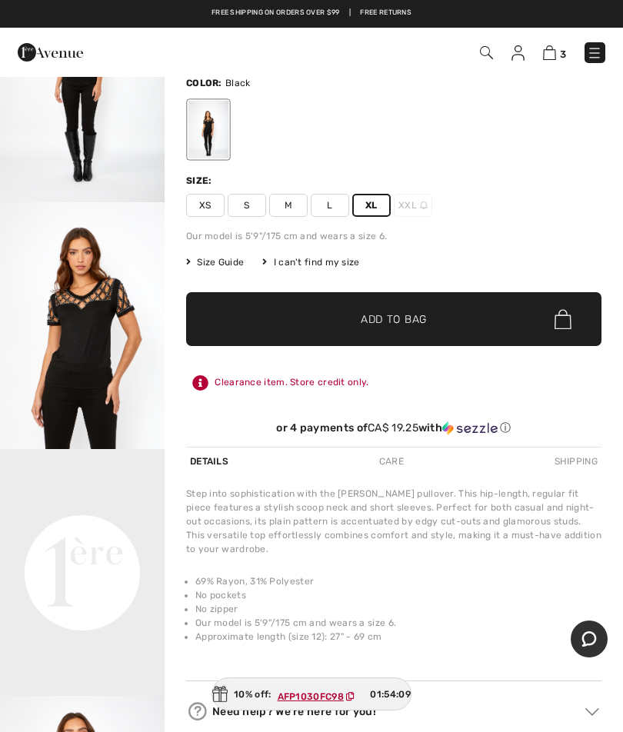
click at [331, 702] on ins "AFP1030FC98" at bounding box center [311, 696] width 66 height 11
click at [335, 704] on span "AFP1030FC98" at bounding box center [319, 693] width 97 height 19
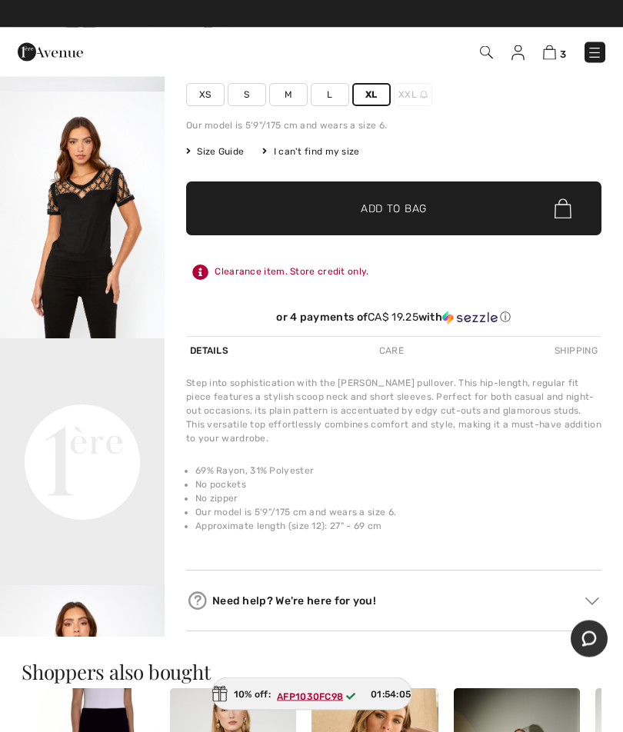
scroll to position [231, 0]
click at [401, 208] on span "Add to Bag" at bounding box center [394, 209] width 66 height 16
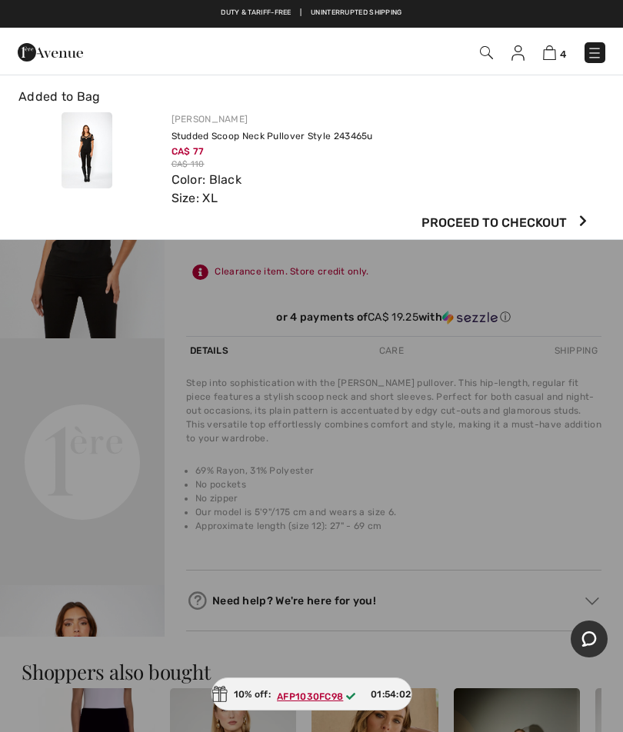
scroll to position [0, 0]
click at [499, 231] on div at bounding box center [311, 366] width 623 height 732
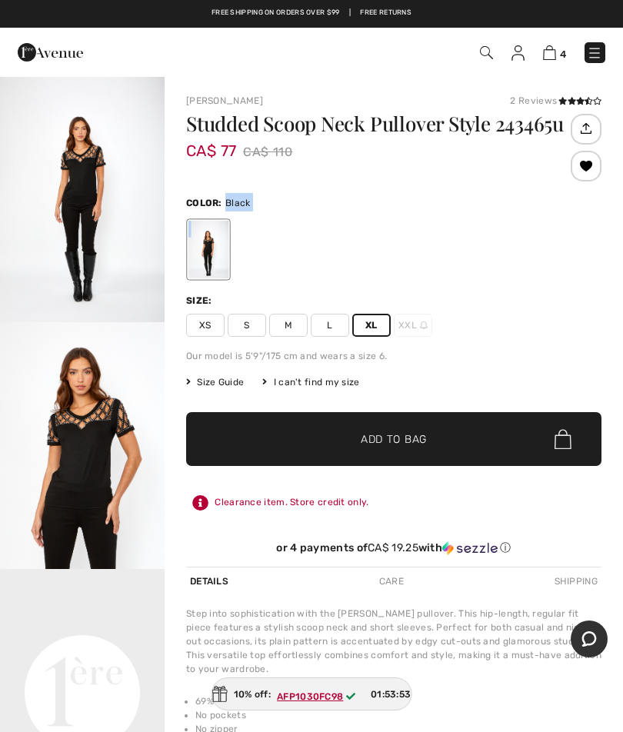
click at [557, 273] on div at bounding box center [393, 250] width 415 height 64
click at [564, 313] on div "Size: XS S M L XL XXL" at bounding box center [393, 315] width 415 height 43
click at [588, 61] on img at bounding box center [594, 52] width 15 height 15
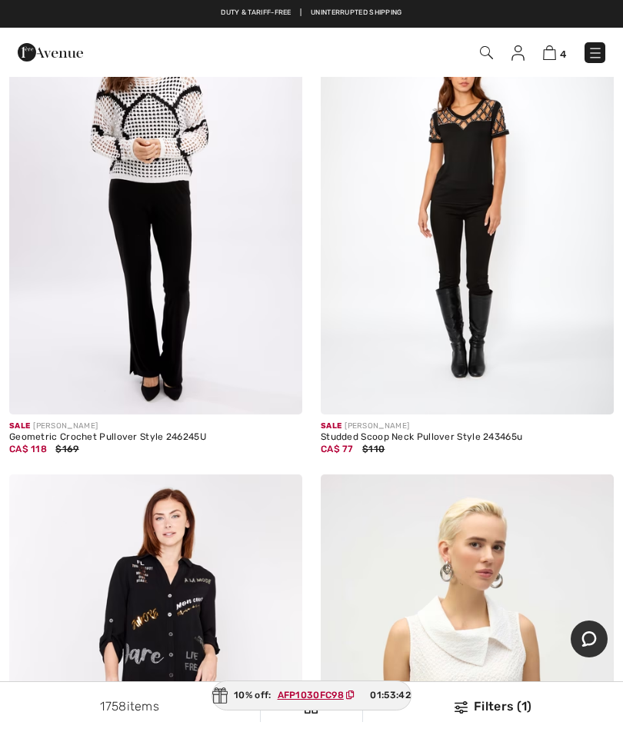
click at [554, 48] on img at bounding box center [549, 52] width 13 height 15
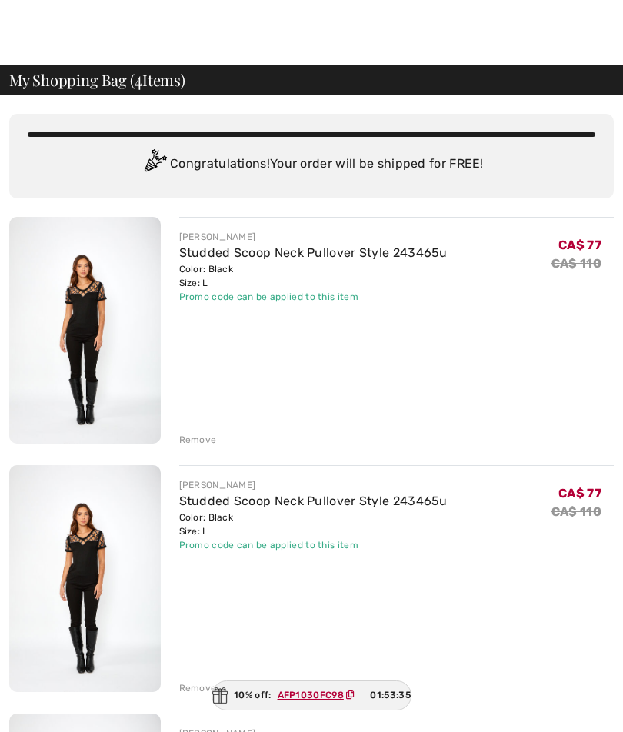
scroll to position [12, 0]
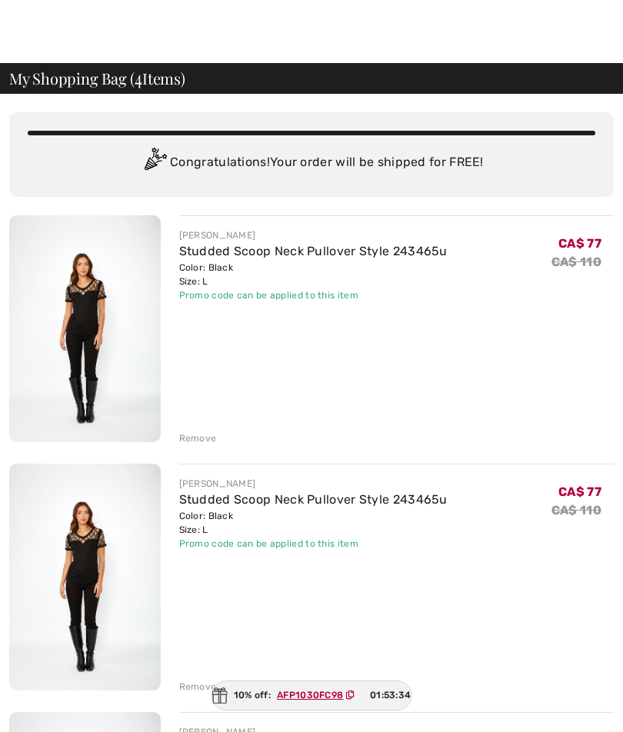
click at [250, 424] on div "[PERSON_NAME] Studded Scoop Neck Pullover Style 243465u Color: Black Size: L Fi…" at bounding box center [396, 330] width 435 height 230
click at [204, 439] on div "Remove" at bounding box center [198, 438] width 38 height 14
click at [211, 440] on div "Remove" at bounding box center [198, 438] width 38 height 14
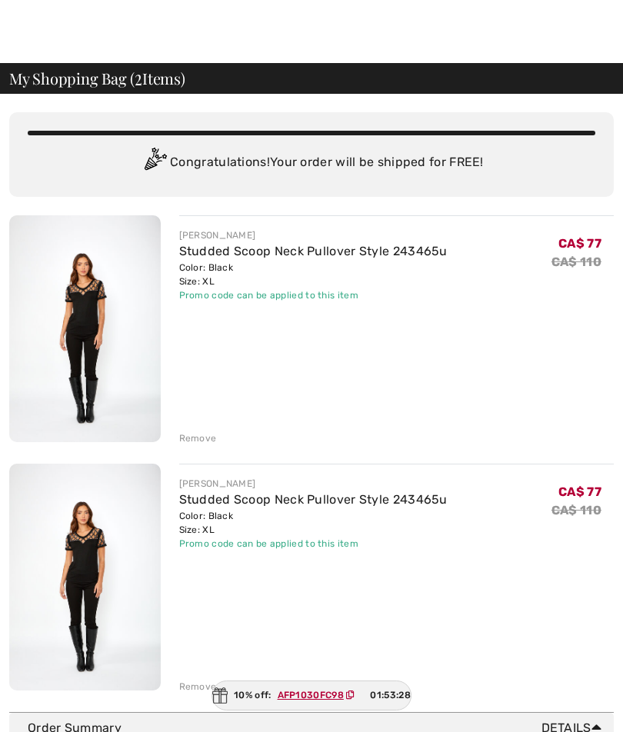
click at [207, 435] on div "Remove" at bounding box center [198, 438] width 38 height 14
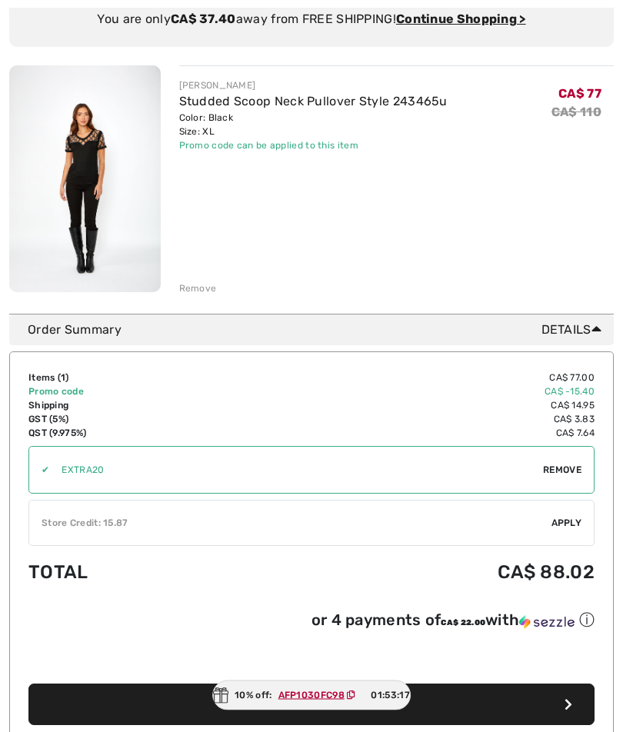
scroll to position [150, 0]
click at [358, 702] on span "AFP1030FC98" at bounding box center [319, 695] width 96 height 14
click at [328, 701] on ins "AFP1030FC98" at bounding box center [310, 695] width 66 height 11
click at [220, 704] on img at bounding box center [218, 695] width 15 height 16
click at [572, 704] on button "Proceed to Payment" at bounding box center [311, 705] width 566 height 42
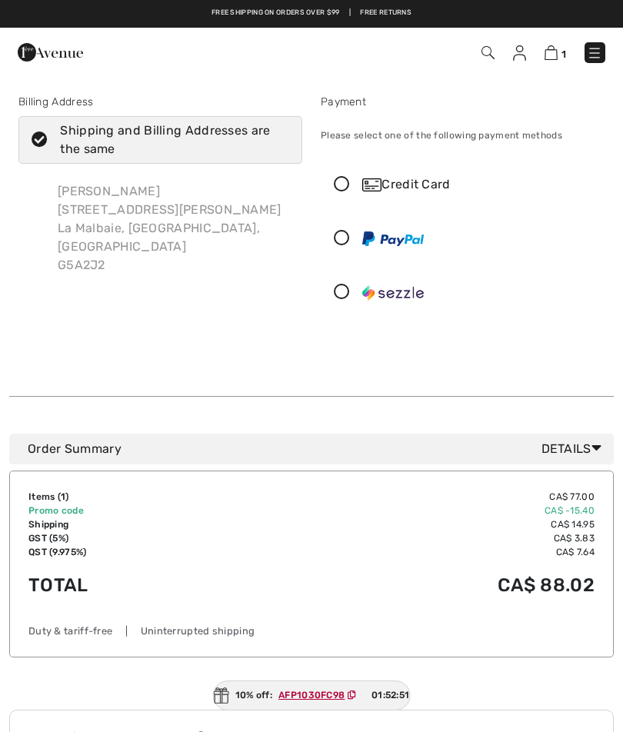
click at [332, 692] on ins "AFP1030FC98" at bounding box center [311, 695] width 66 height 11
click at [594, 57] on img at bounding box center [594, 52] width 15 height 15
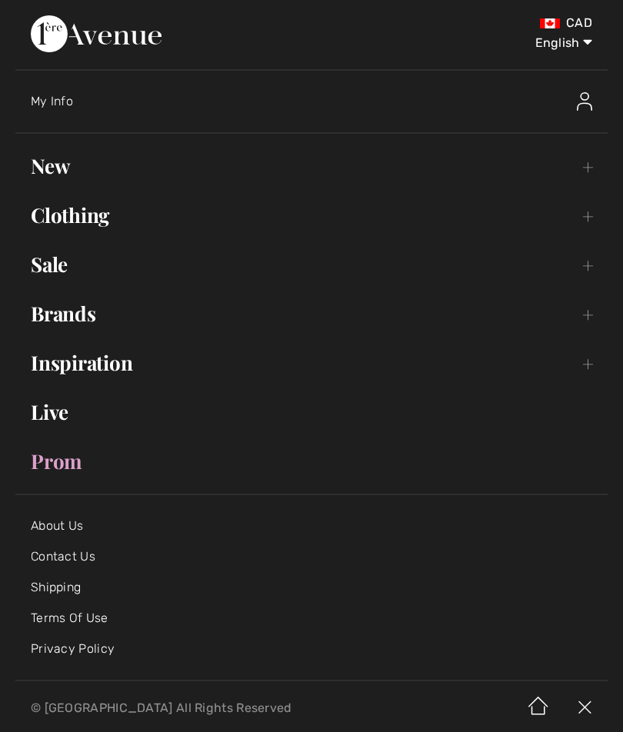
click at [566, 48] on select "English Français" at bounding box center [552, 40] width 80 height 46
select select "https://www.1ereavenue.com/fr/checkout/"
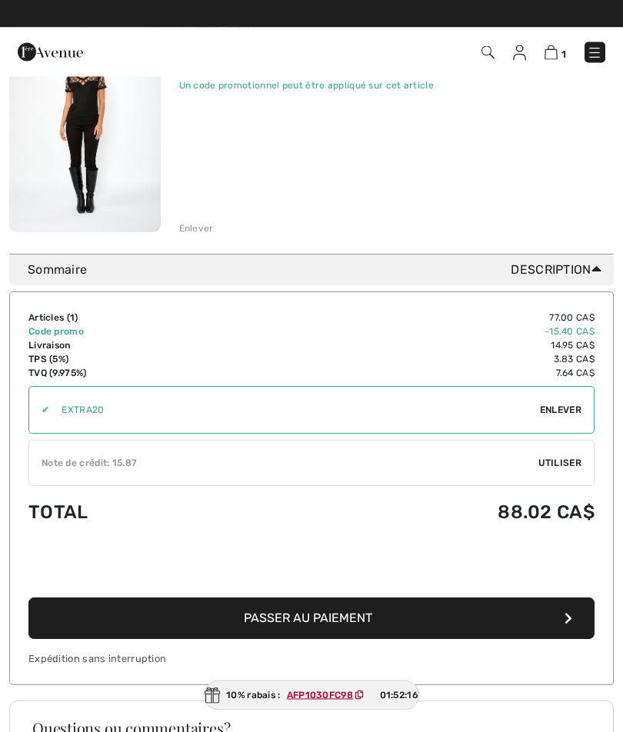
scroll to position [204, 0]
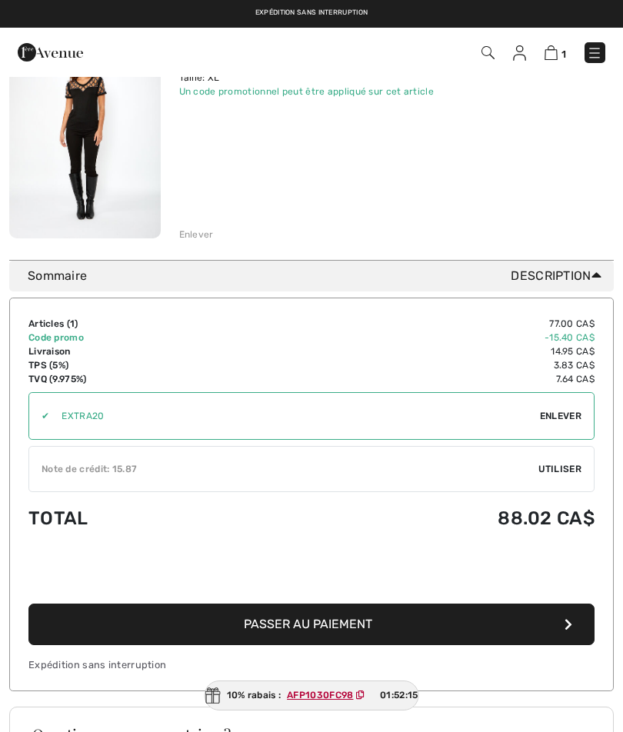
click at [359, 700] on icon at bounding box center [360, 695] width 8 height 9
click at [406, 702] on span "01:52:13" at bounding box center [399, 695] width 38 height 14
click at [209, 704] on img at bounding box center [212, 695] width 15 height 16
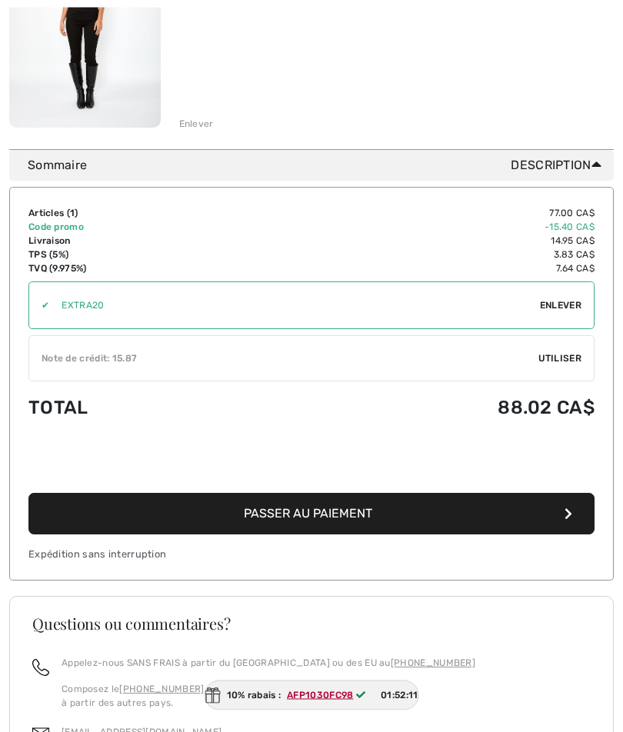
scroll to position [314, 0]
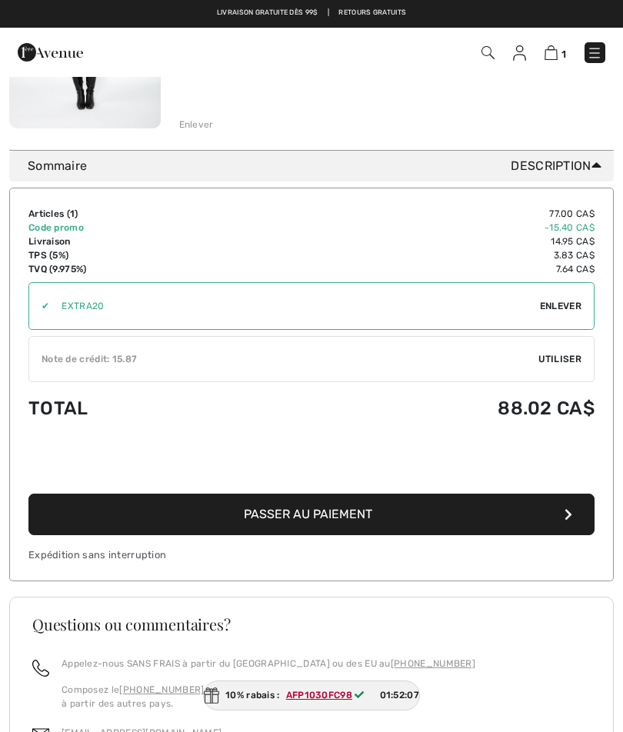
click at [341, 701] on ins "AFP1030FC98" at bounding box center [319, 695] width 66 height 11
click at [564, 358] on span "Utiliser" at bounding box center [559, 359] width 43 height 14
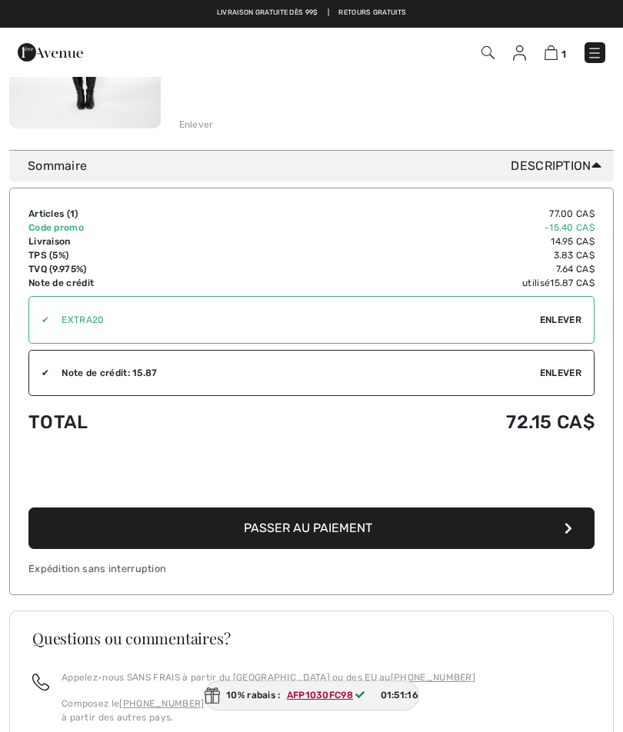
click at [347, 701] on ins "AFP1030FC98" at bounding box center [320, 695] width 66 height 11
click at [358, 525] on span "Passer au paiement" at bounding box center [308, 528] width 128 height 15
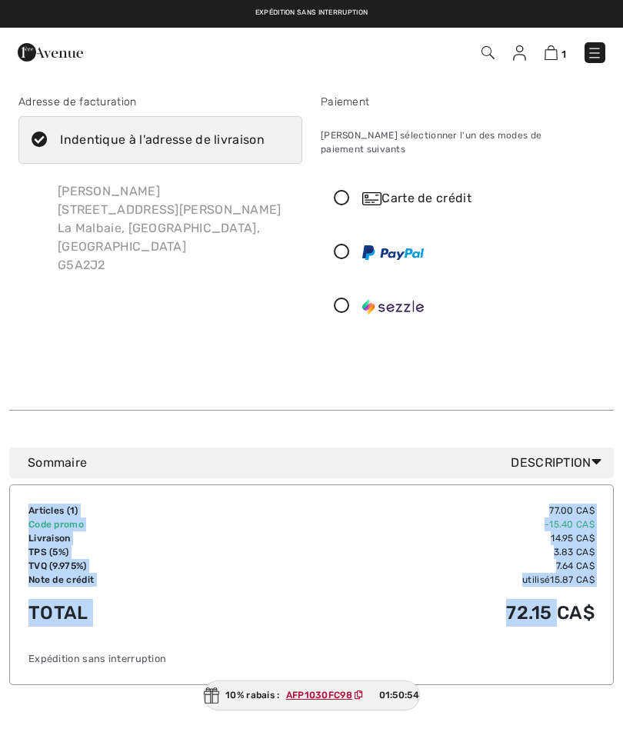
click at [550, 651] on div "Expédition sans interruption" at bounding box center [311, 658] width 566 height 15
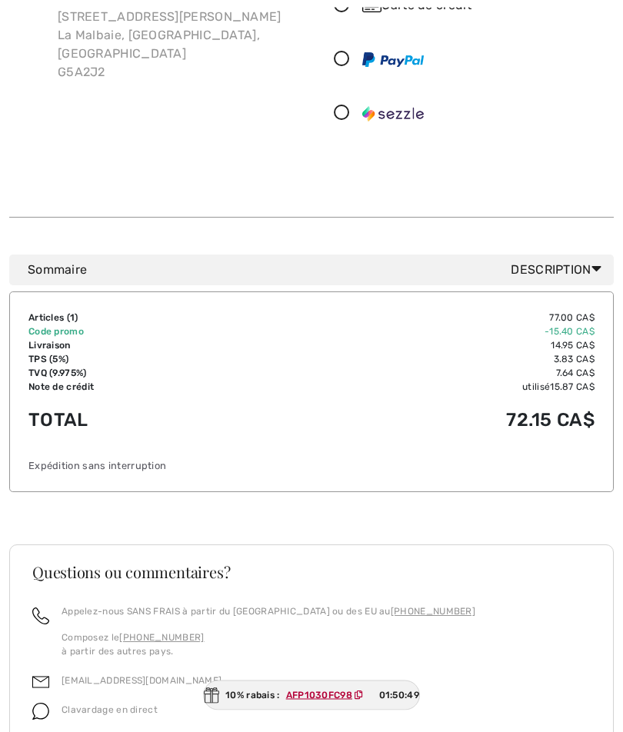
scroll to position [194, 0]
click at [345, 701] on ins "AFP1030FC98" at bounding box center [318, 695] width 66 height 11
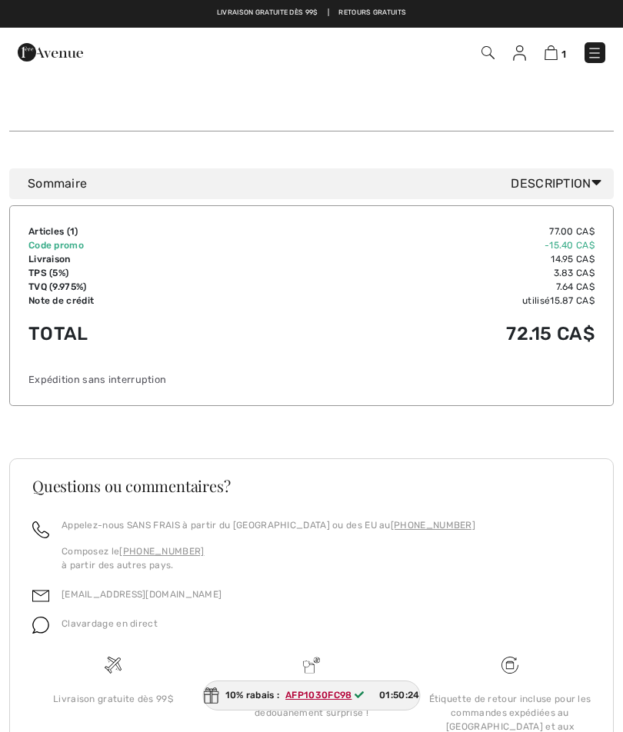
scroll to position [344, 0]
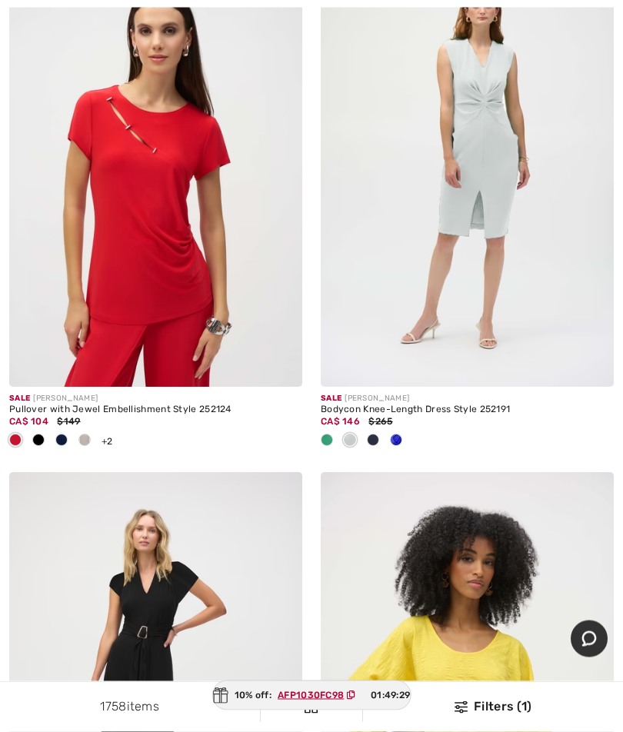
scroll to position [10221, 0]
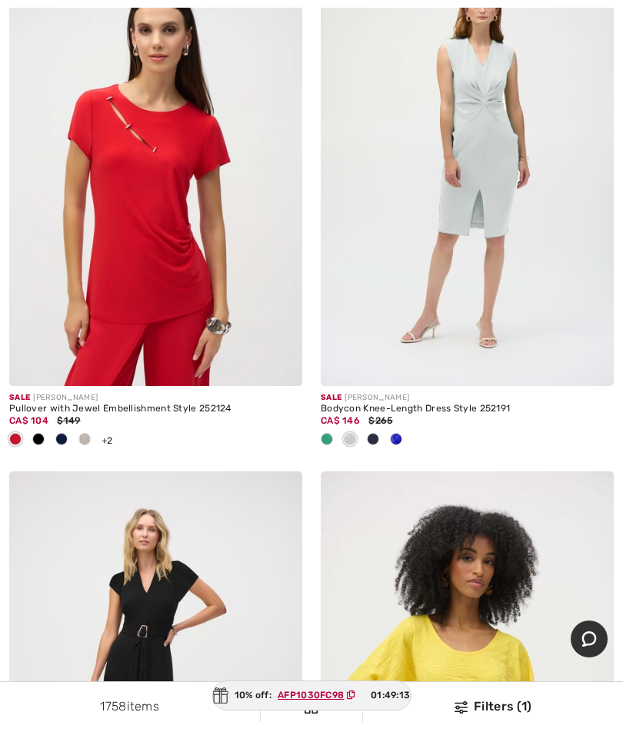
click at [161, 245] on img at bounding box center [155, 166] width 293 height 440
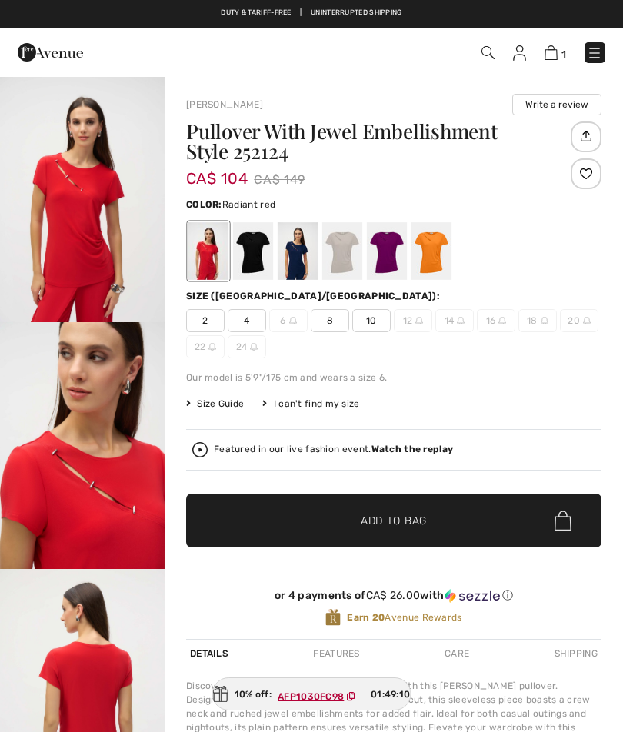
checkbox input "true"
click at [395, 238] on div at bounding box center [387, 251] width 40 height 58
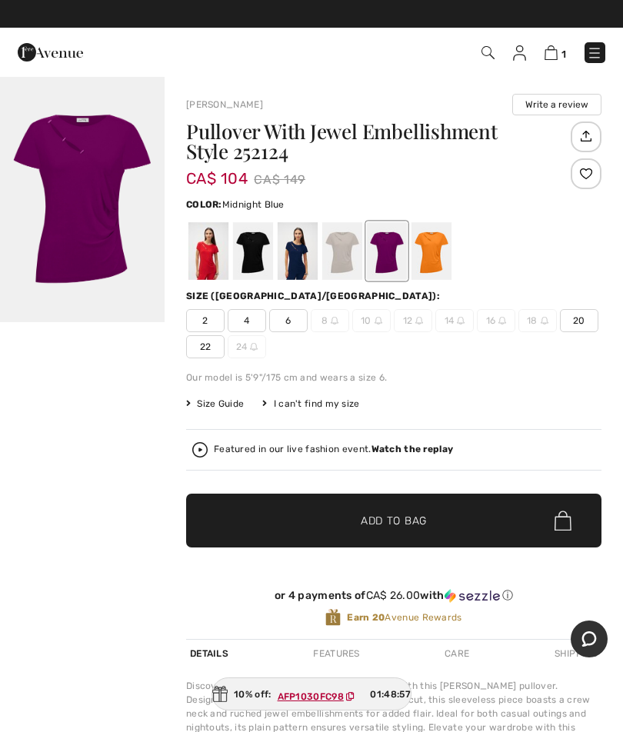
click at [295, 278] on div at bounding box center [298, 251] width 40 height 58
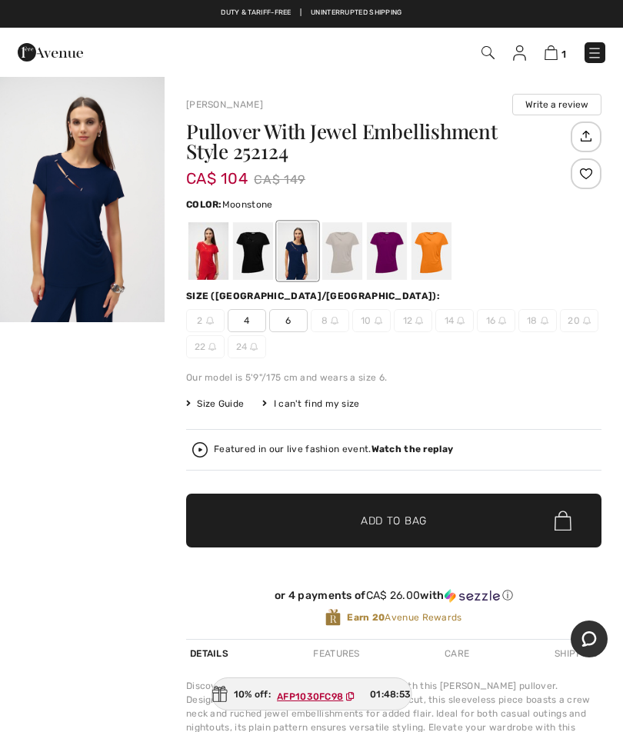
click at [342, 246] on div at bounding box center [342, 251] width 40 height 58
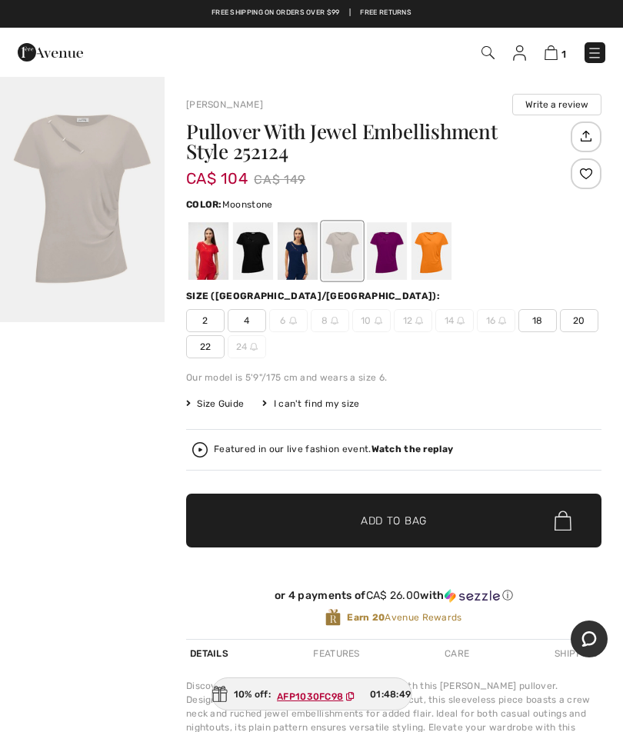
click at [248, 247] on div at bounding box center [253, 251] width 40 height 58
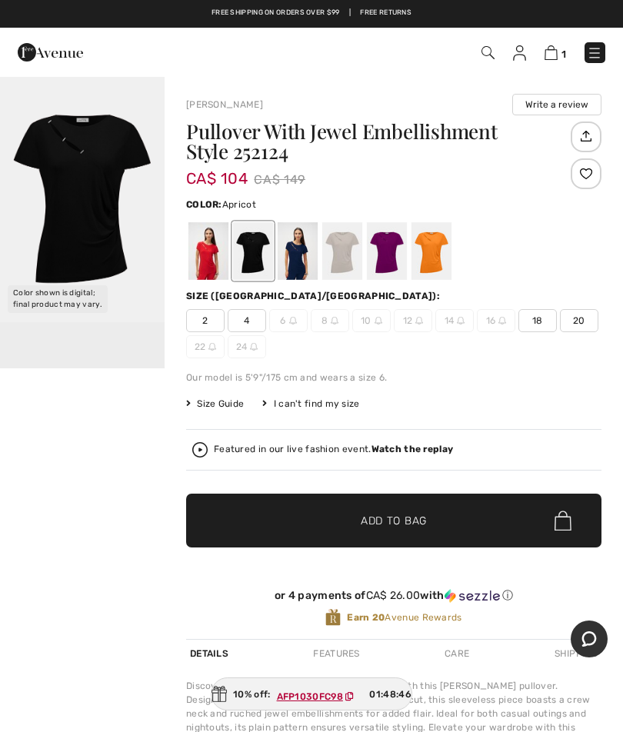
click at [426, 255] on div at bounding box center [431, 251] width 40 height 58
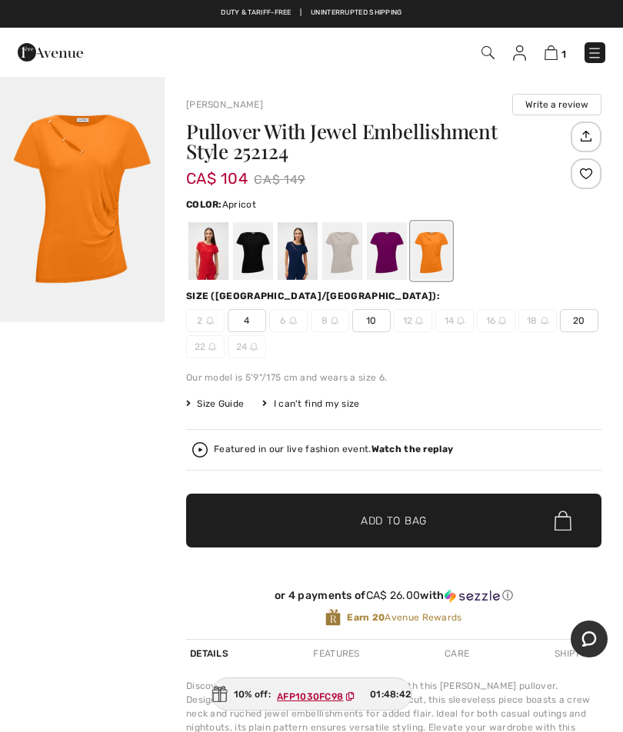
click at [211, 250] on div at bounding box center [208, 251] width 40 height 58
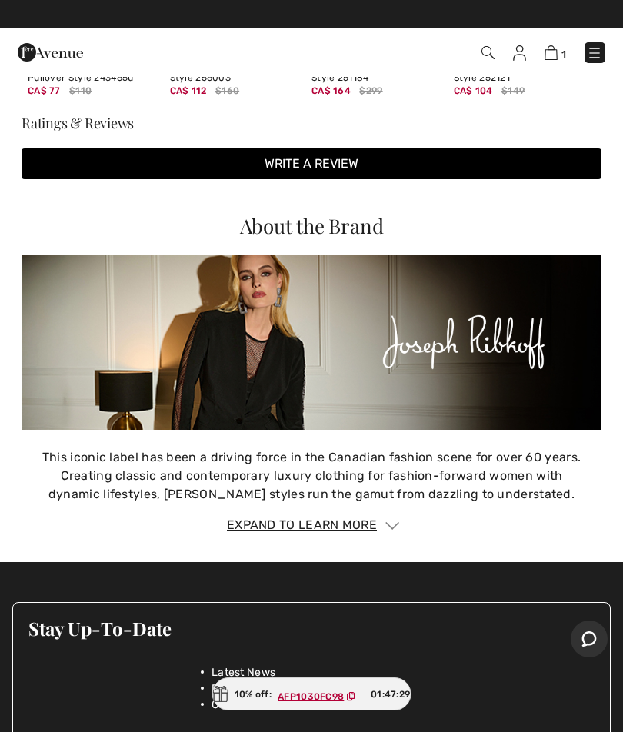
scroll to position [1842, 0]
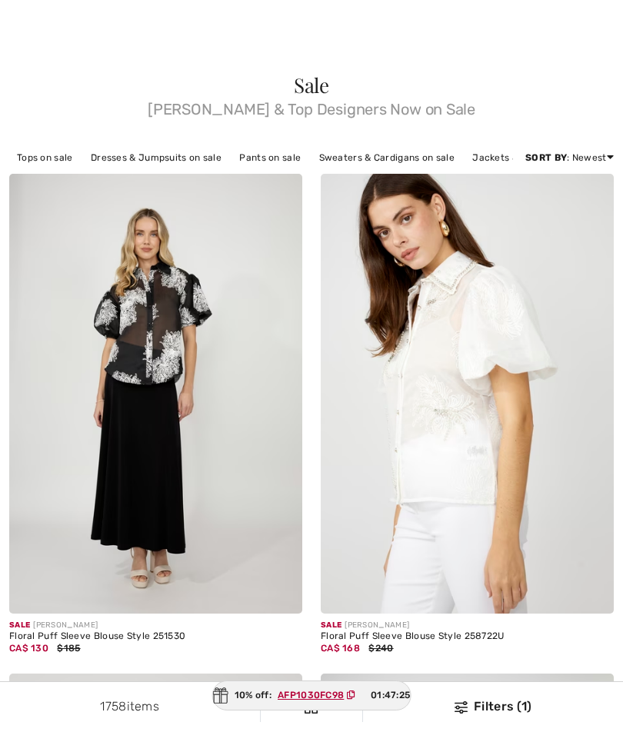
checkbox input "true"
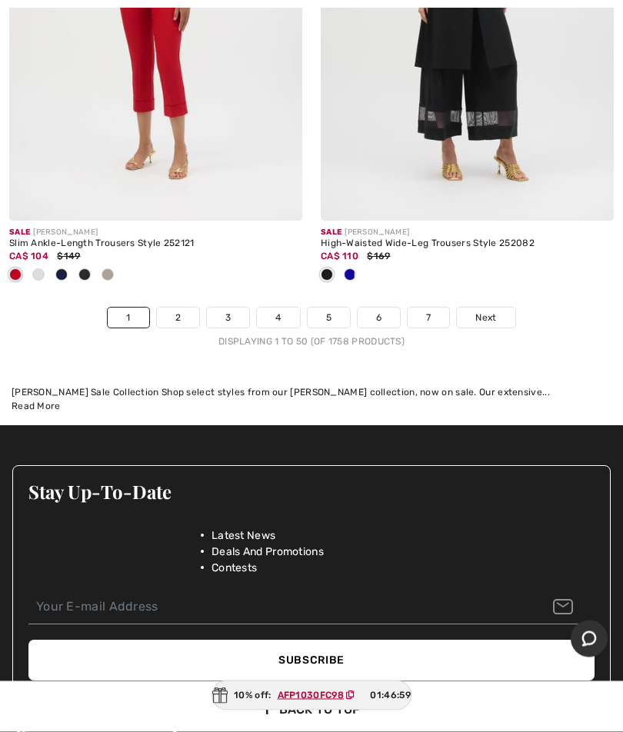
scroll to position [13117, 0]
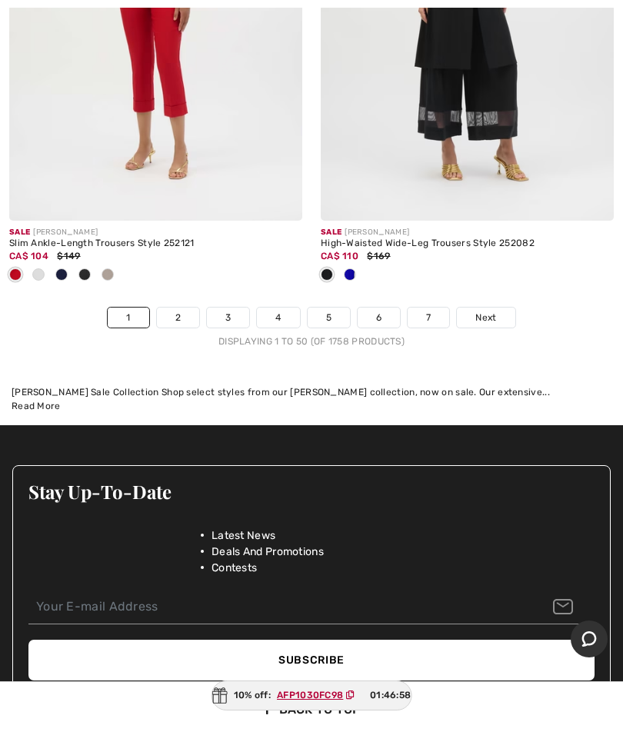
click at [488, 311] on span "Next" at bounding box center [485, 318] width 21 height 14
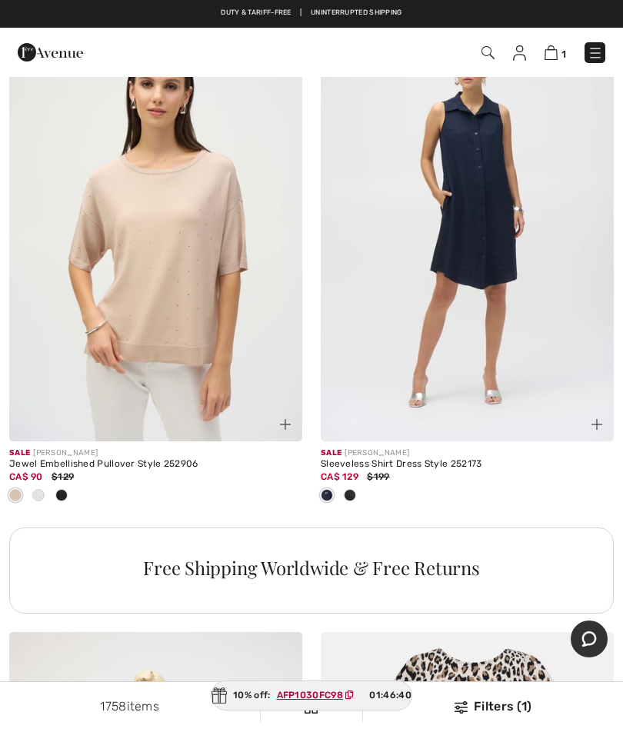
scroll to position [2797, 0]
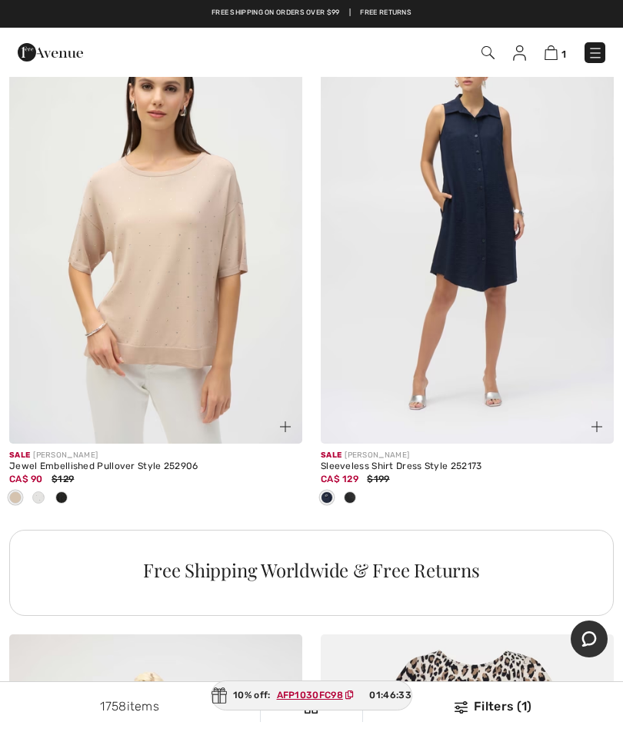
click at [604, 45] on link at bounding box center [594, 52] width 21 height 21
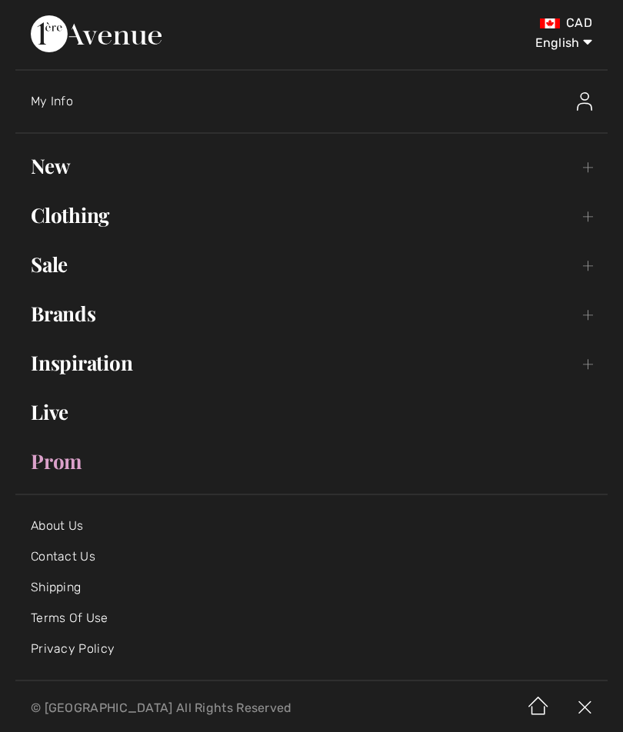
click at [559, 47] on select "English Français" at bounding box center [552, 40] width 80 height 46
select select "/fr/rabais/pg2/"
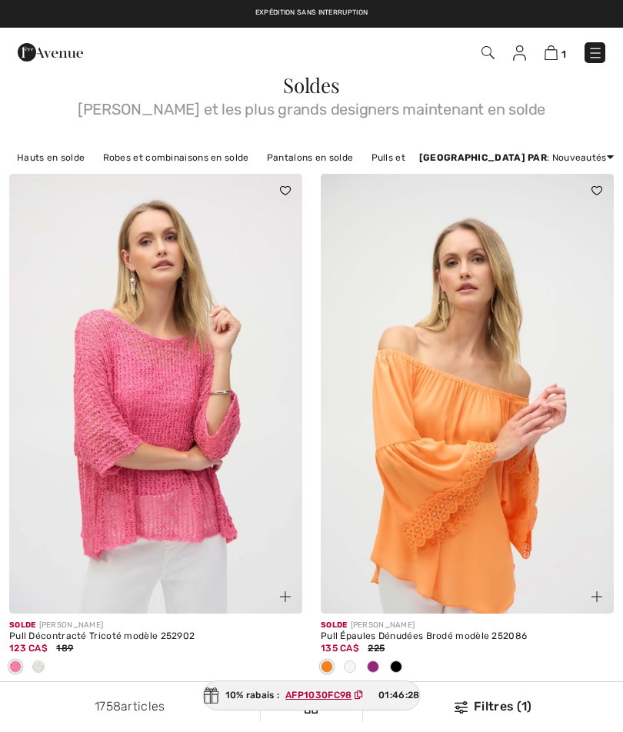
checkbox input "true"
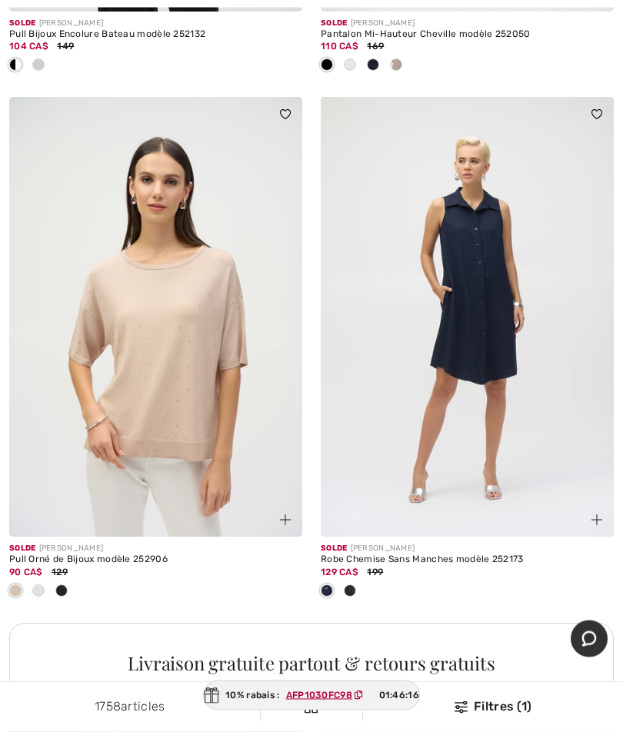
scroll to position [2704, 0]
click at [332, 584] on span at bounding box center [327, 590] width 12 height 12
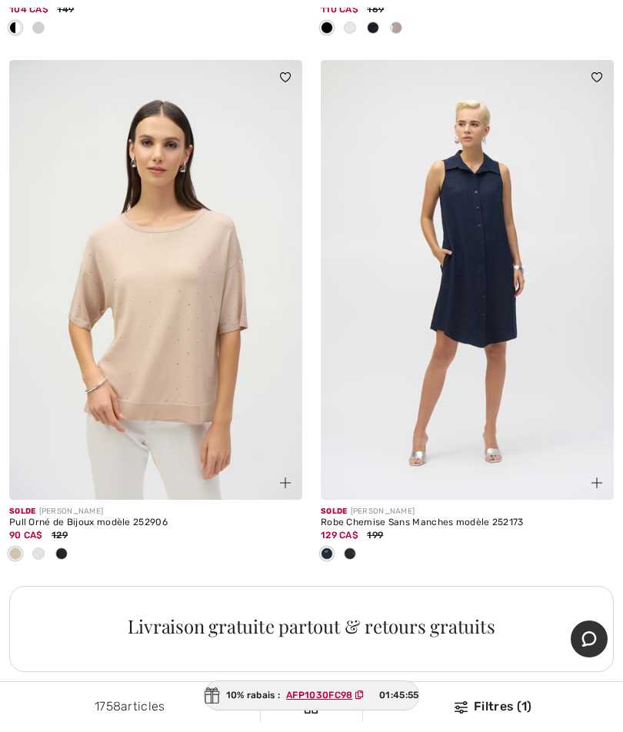
scroll to position [2740, 0]
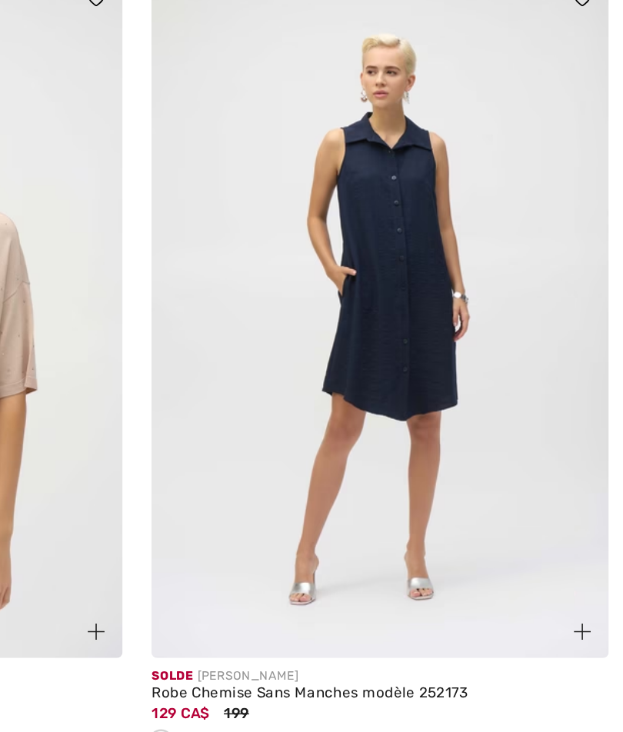
click at [321, 191] on img at bounding box center [467, 281] width 293 height 440
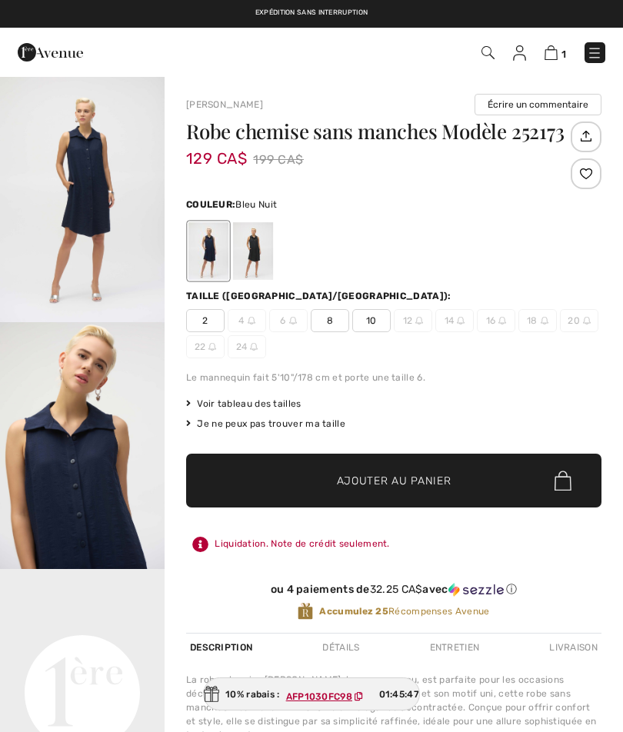
checkbox input "true"
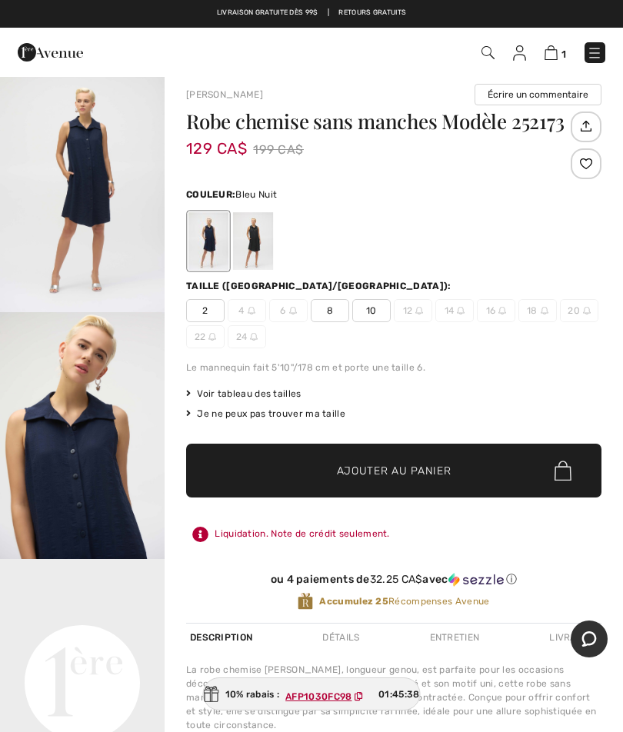
click at [248, 234] on div at bounding box center [253, 241] width 40 height 58
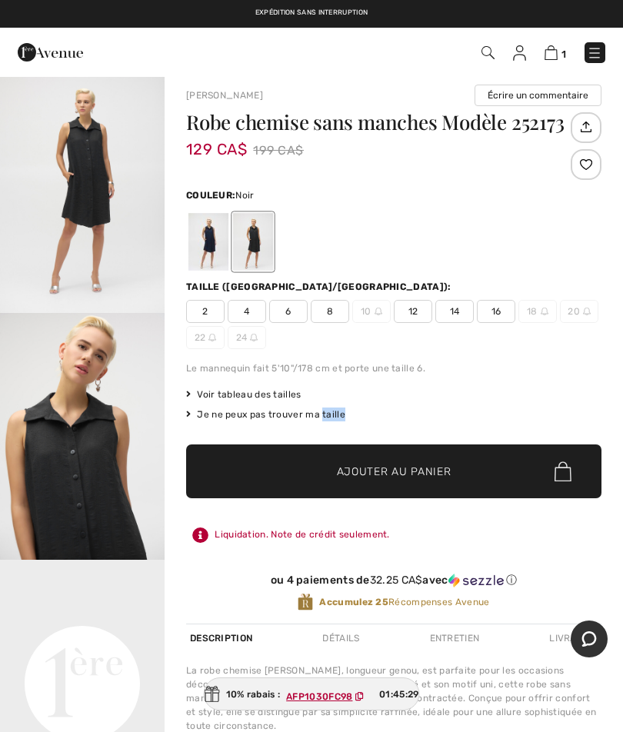
scroll to position [0, 0]
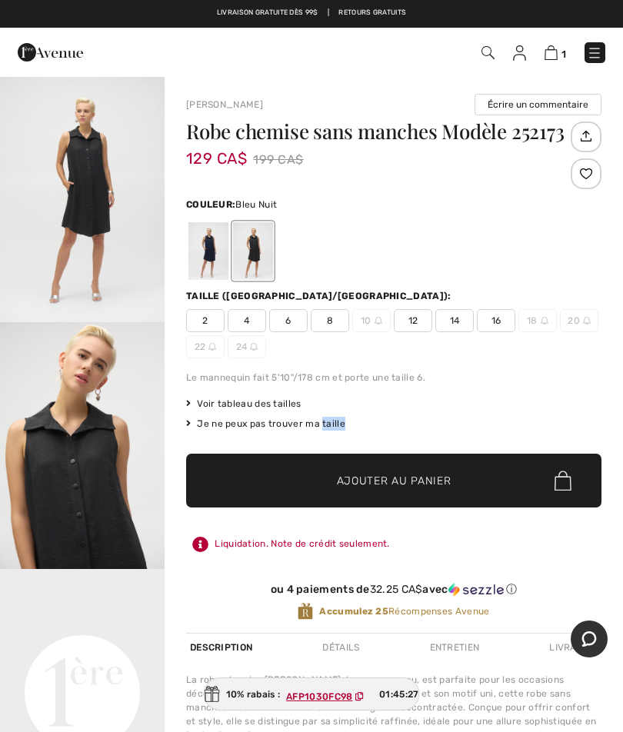
click at [205, 245] on div at bounding box center [208, 251] width 40 height 58
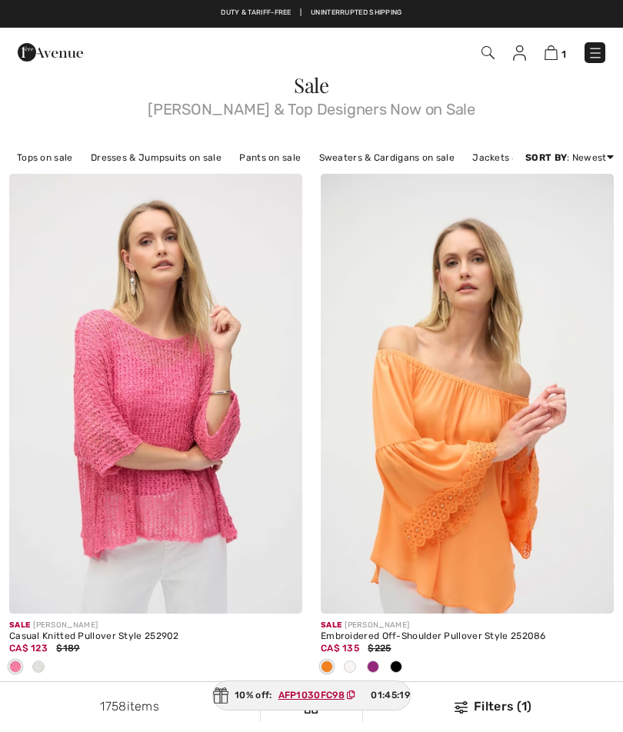
checkbox input "true"
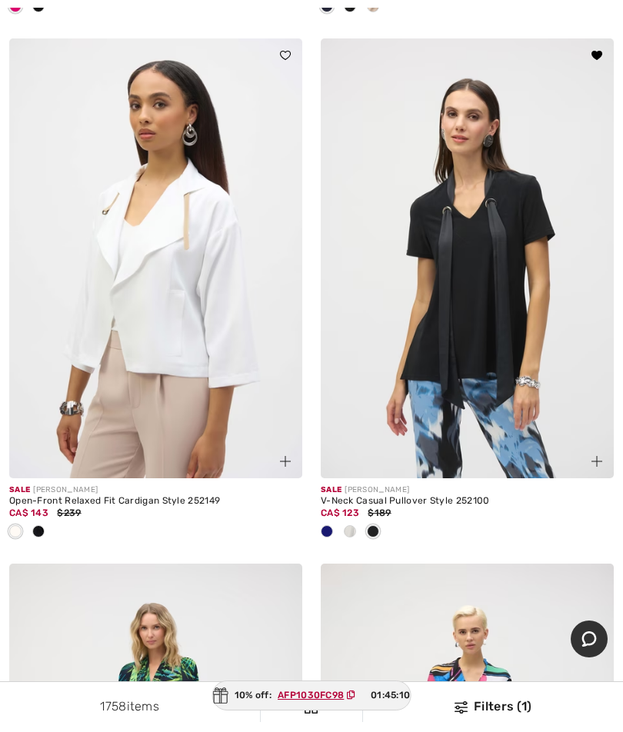
scroll to position [5476, 0]
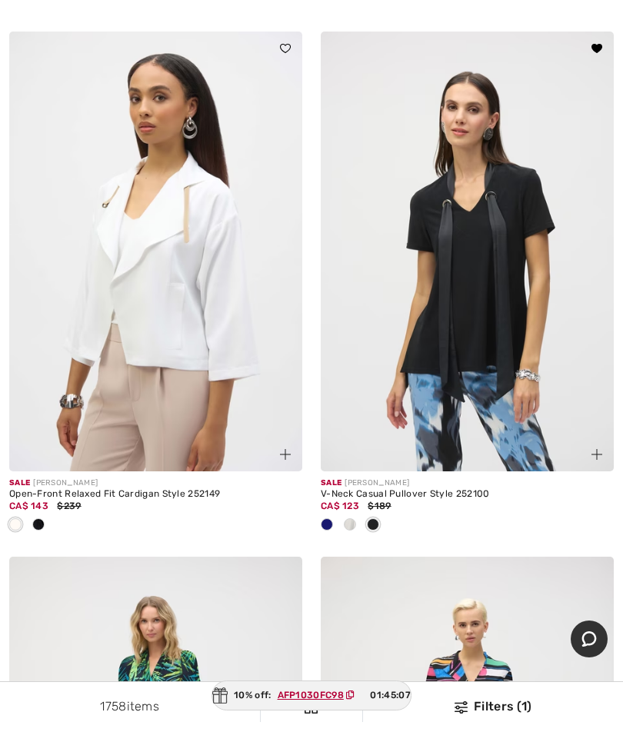
click at [330, 513] on div at bounding box center [326, 525] width 23 height 25
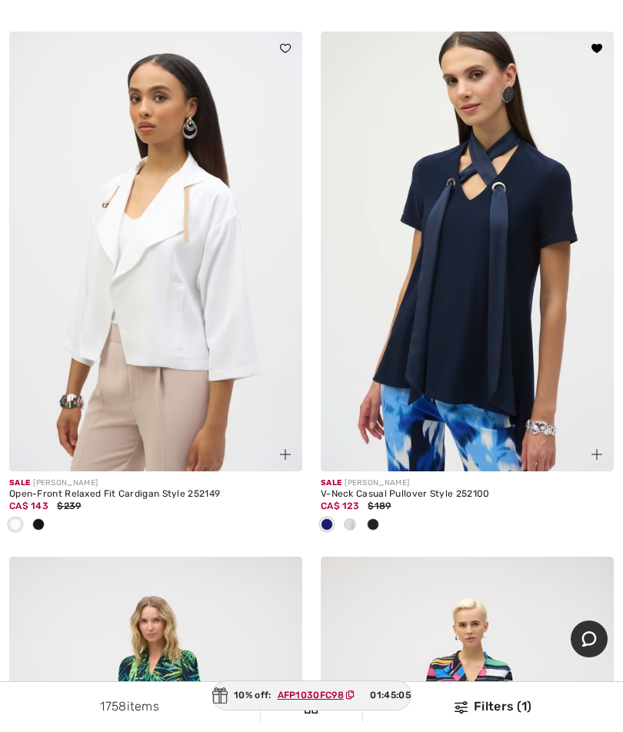
click at [504, 323] on img at bounding box center [467, 252] width 293 height 440
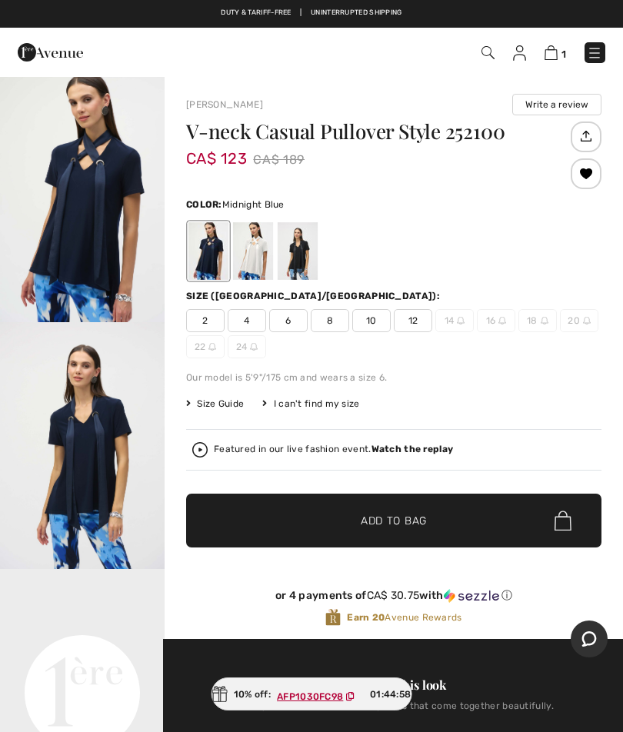
click at [439, 304] on div "Size ([GEOGRAPHIC_DATA]/[GEOGRAPHIC_DATA]): 2 4 6 8 10 12 14 16 18 20 22 24" at bounding box center [393, 323] width 415 height 69
click at [414, 328] on span "12" at bounding box center [413, 320] width 38 height 23
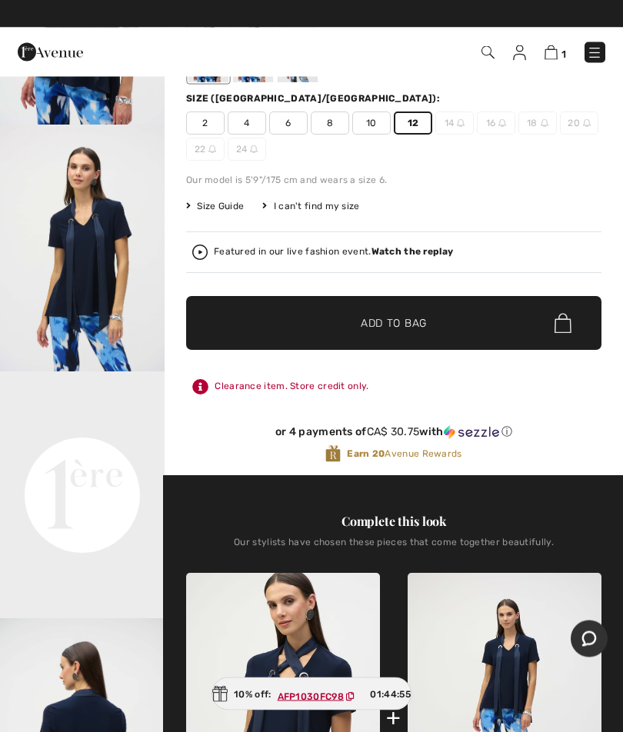
scroll to position [198, 0]
click at [621, 358] on div "[PERSON_NAME] Write a review V-neck Casual Pullover Style 252100 CA$ 123 CA$ 18…" at bounding box center [394, 568] width 458 height 1380
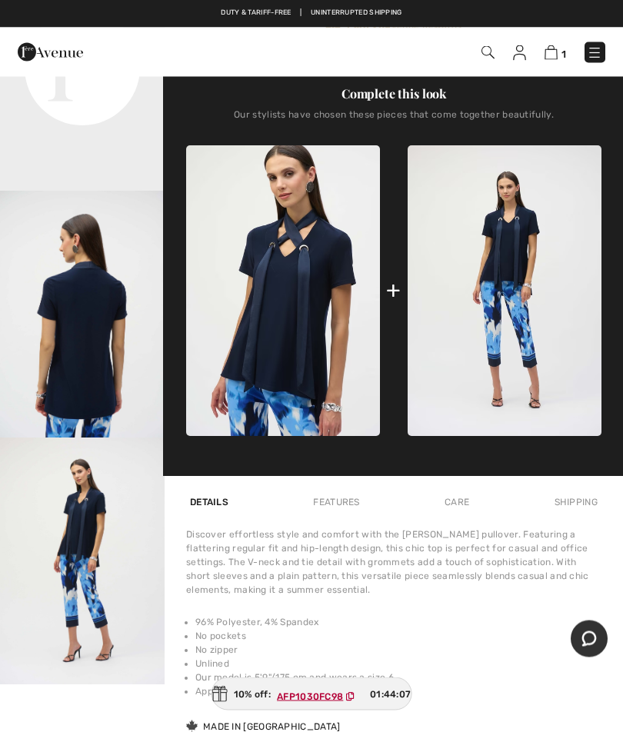
scroll to position [628, 0]
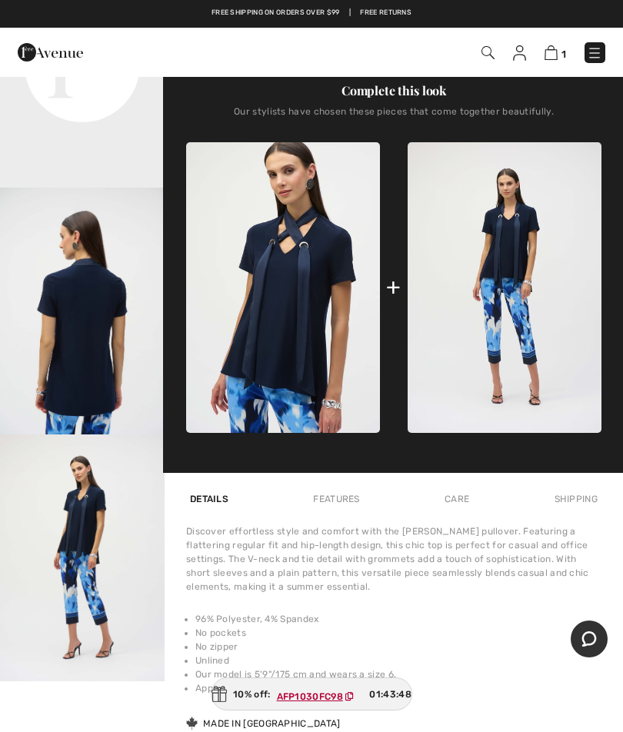
click at [558, 58] on img at bounding box center [550, 52] width 13 height 15
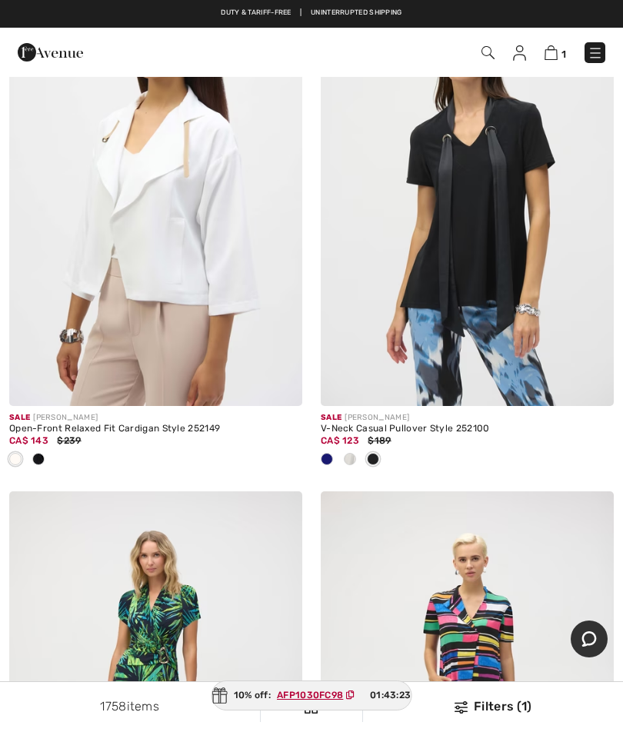
click at [484, 233] on img at bounding box center [467, 186] width 293 height 440
click at [479, 235] on img at bounding box center [467, 186] width 293 height 440
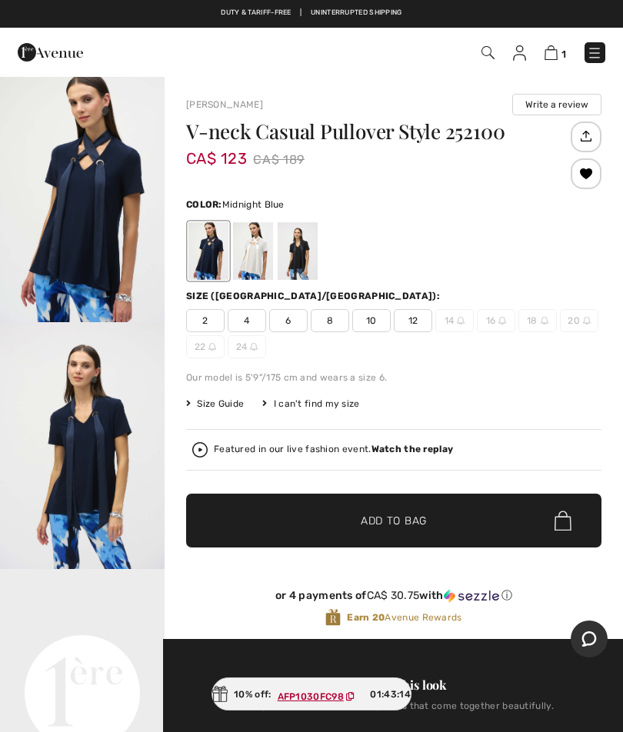
click at [410, 313] on span "12" at bounding box center [413, 320] width 38 height 23
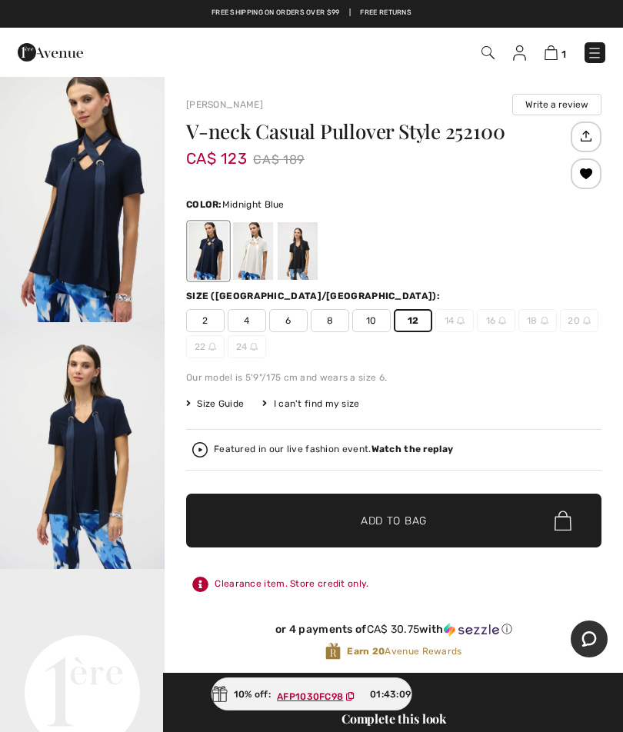
click at [409, 512] on span "✔ Added to Bag Add to Bag" at bounding box center [393, 521] width 415 height 54
click at [405, 521] on span "Add to Bag" at bounding box center [394, 521] width 66 height 16
click at [552, 55] on img at bounding box center [549, 52] width 13 height 15
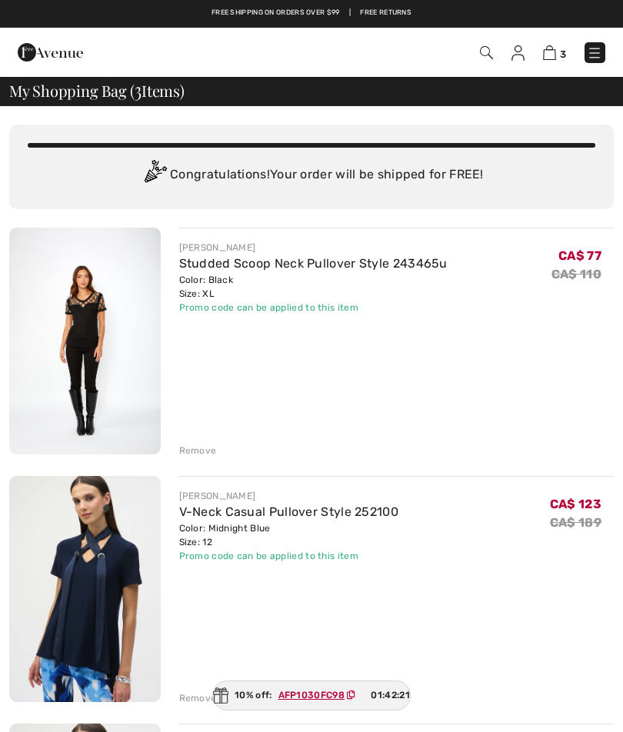
click at [598, 53] on img at bounding box center [594, 52] width 15 height 15
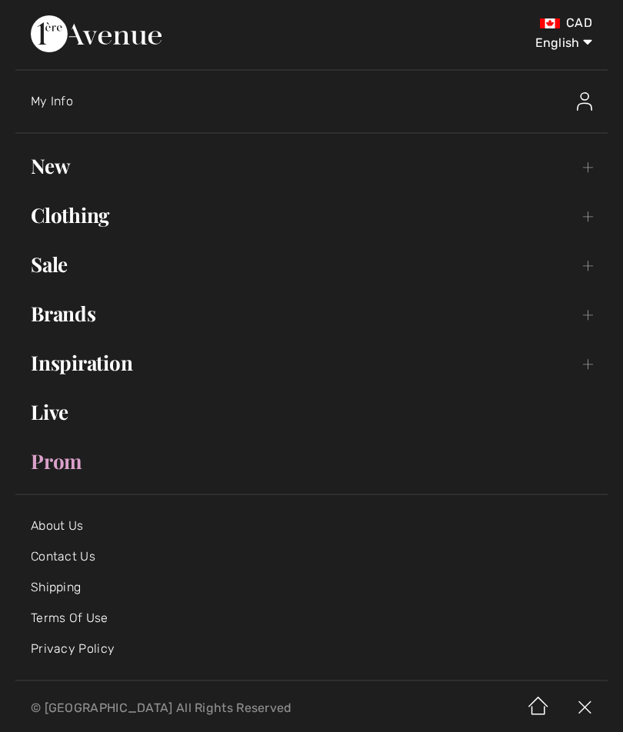
click at [568, 53] on select "English Français" at bounding box center [552, 40] width 80 height 46
select select "https://www.1ereavenue.com/fr/cart/"
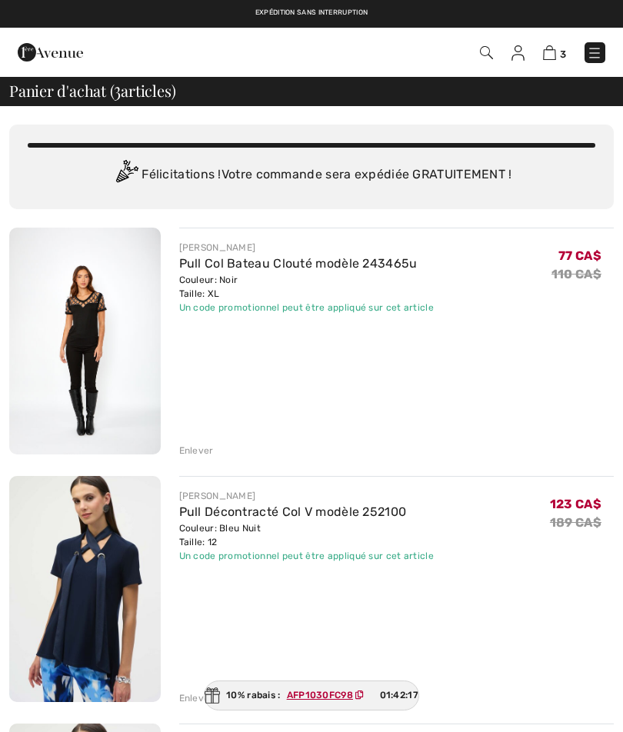
checkbox input "true"
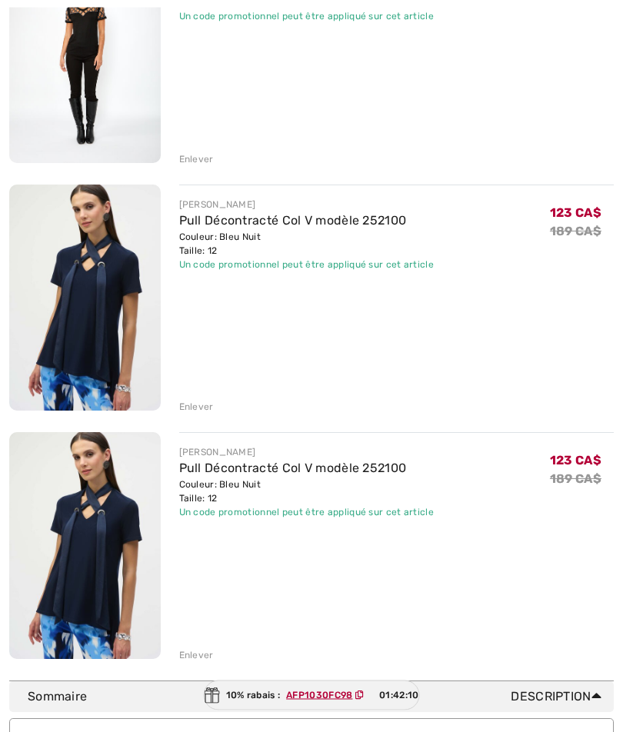
scroll to position [305, 0]
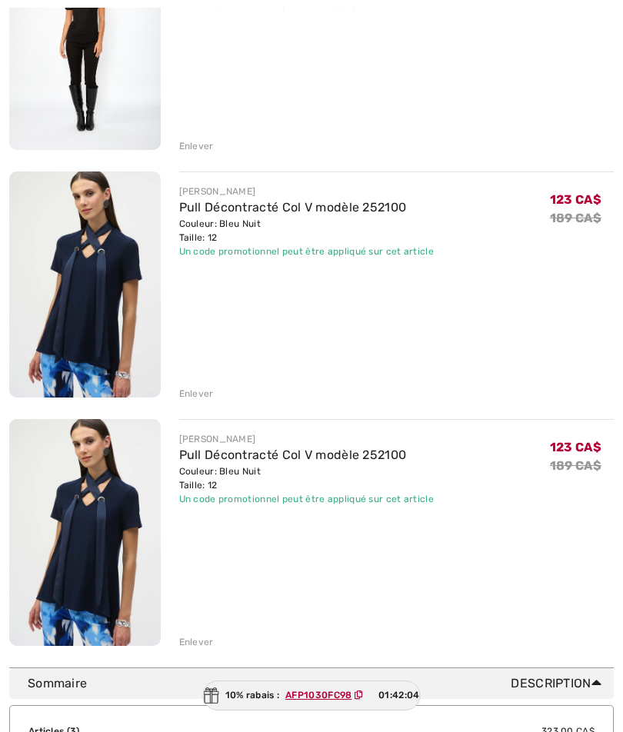
click at [205, 635] on div "Enlever" at bounding box center [196, 642] width 35 height 14
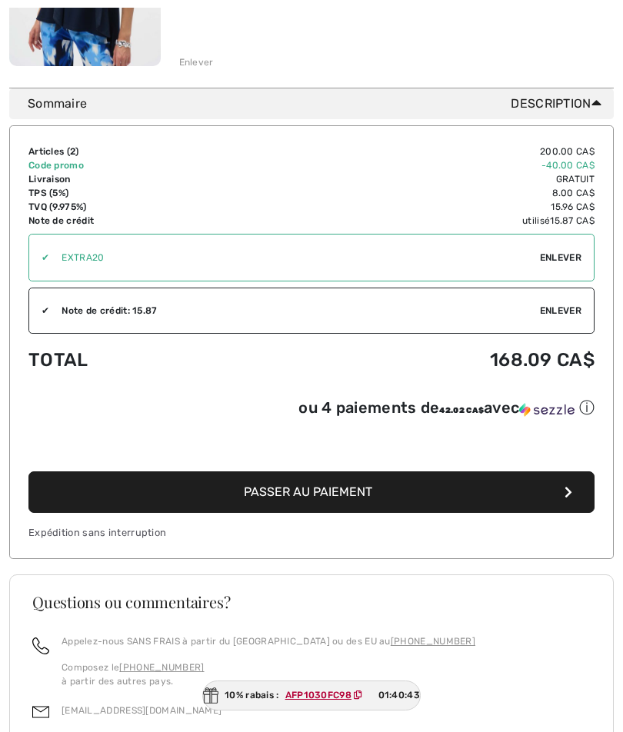
scroll to position [601, 0]
